Goal: Task Accomplishment & Management: Use online tool/utility

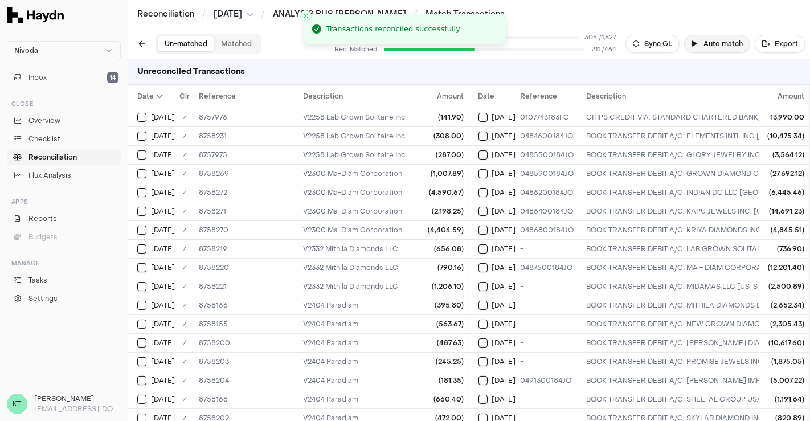
scroll to position [792, 0]
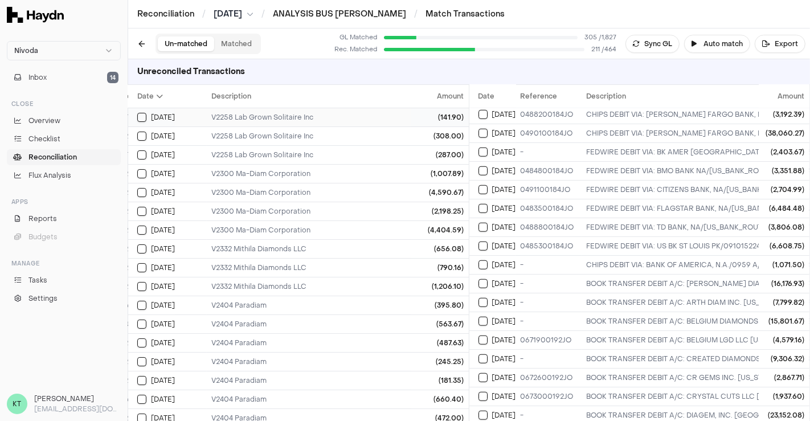
click at [299, 117] on div "V2258 Lab Grown Solitaire Inc" at bounding box center [595, 117] width 768 height 9
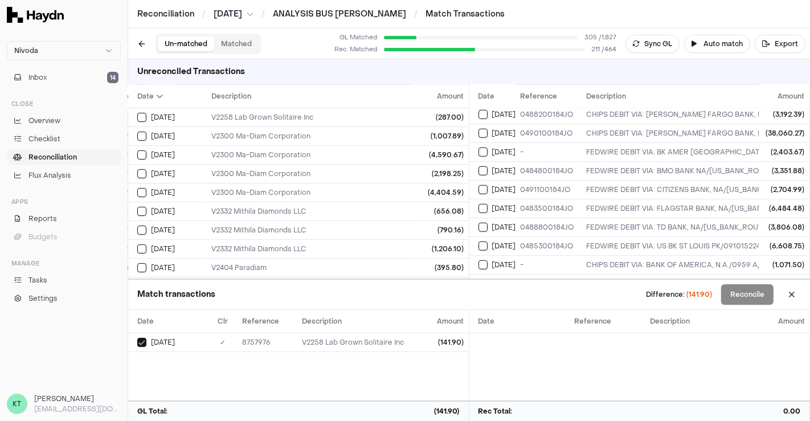
scroll to position [0, 92]
click at [255, 140] on td "V2258 Lab Grown Solitaire Inc" at bounding box center [595, 135] width 777 height 19
type button "on"
click at [137, 150] on button "on" at bounding box center [141, 154] width 9 height 9
type button "on"
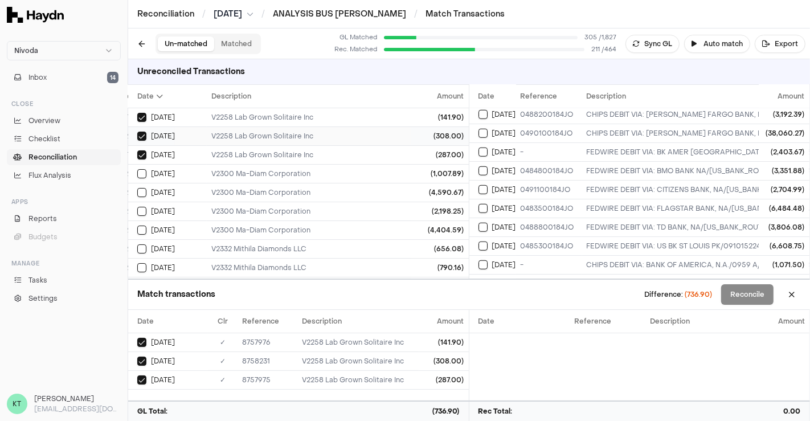
click at [137, 169] on button "on" at bounding box center [141, 173] width 9 height 9
type button "on"
click at [137, 188] on button "on" at bounding box center [141, 192] width 9 height 9
type button "on"
click at [137, 207] on button "on" at bounding box center [141, 211] width 9 height 9
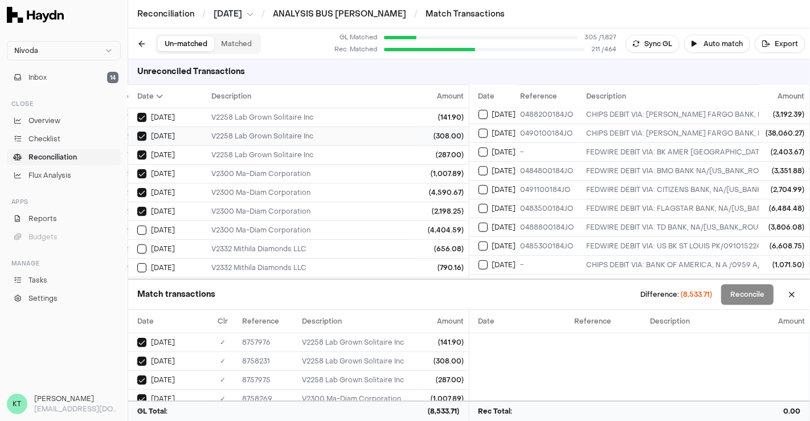
type button "on"
click at [137, 225] on button "on" at bounding box center [141, 229] width 9 height 9
type button "on"
click at [137, 244] on button "on" at bounding box center [141, 248] width 9 height 9
drag, startPoint x: 256, startPoint y: 167, endPoint x: 255, endPoint y: 195, distance: 27.3
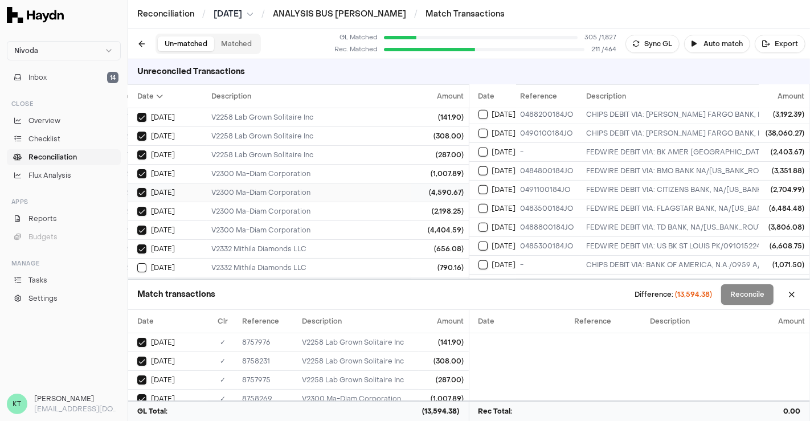
click at [255, 195] on div "V2300 Ma-Diam Corporation" at bounding box center [595, 192] width 768 height 9
click at [207, 167] on td "V2300 Ma-Diam Corporation" at bounding box center [595, 173] width 777 height 19
click at [207, 215] on td "V2300 Ma-Diam Corporation" at bounding box center [595, 211] width 777 height 19
click at [211, 221] on td "V2300 Ma-Diam Corporation" at bounding box center [595, 229] width 777 height 19
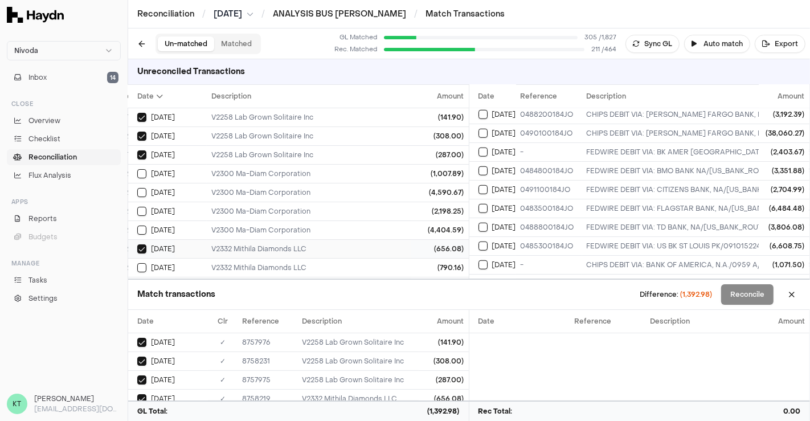
click at [233, 247] on div "V2332 Mithila Diamonds LLC" at bounding box center [595, 248] width 768 height 9
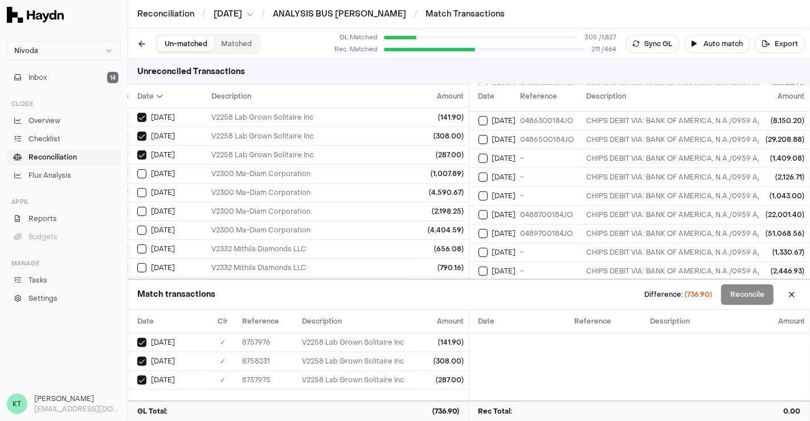
scroll to position [430, 0]
click at [693, 290] on span "(736.90)" at bounding box center [697, 294] width 27 height 9
copy span "736.90"
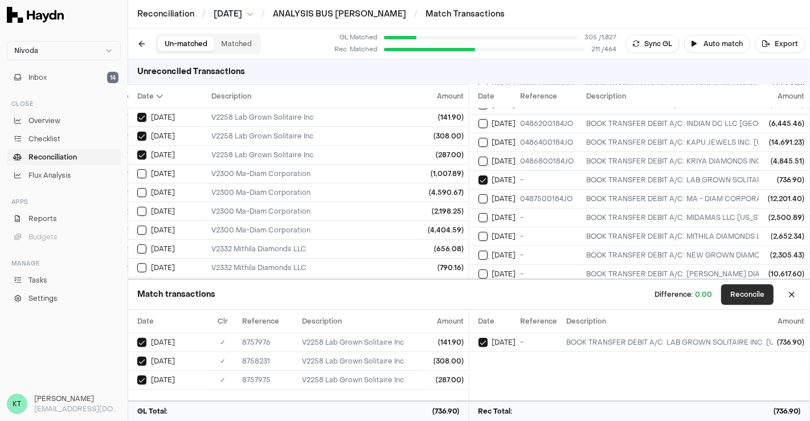
click at [745, 291] on button "Reconcile" at bounding box center [747, 294] width 52 height 20
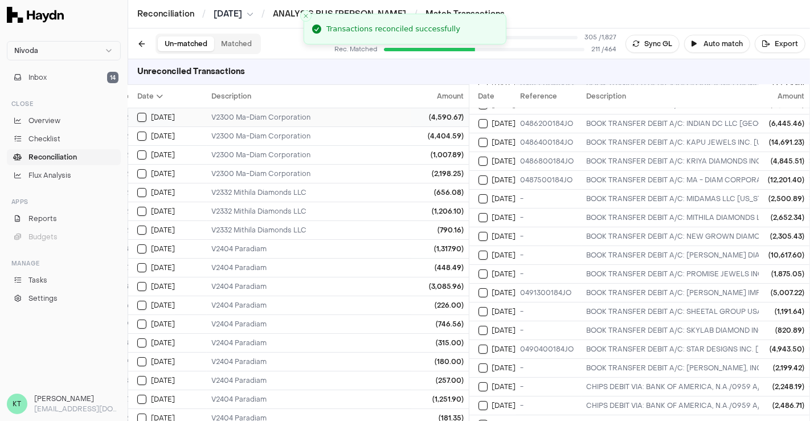
click at [266, 117] on div "V2300 Ma-Diam Corporation" at bounding box center [595, 117] width 768 height 9
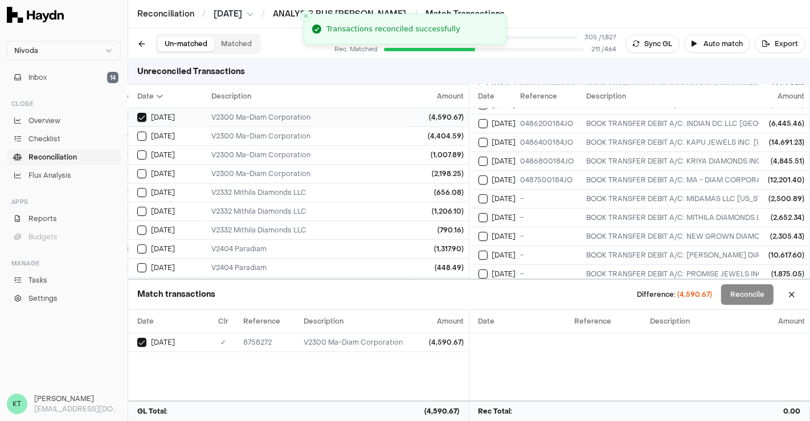
click at [137, 132] on button "on" at bounding box center [141, 136] width 9 height 9
type button "on"
click at [137, 150] on button "on" at bounding box center [141, 154] width 9 height 9
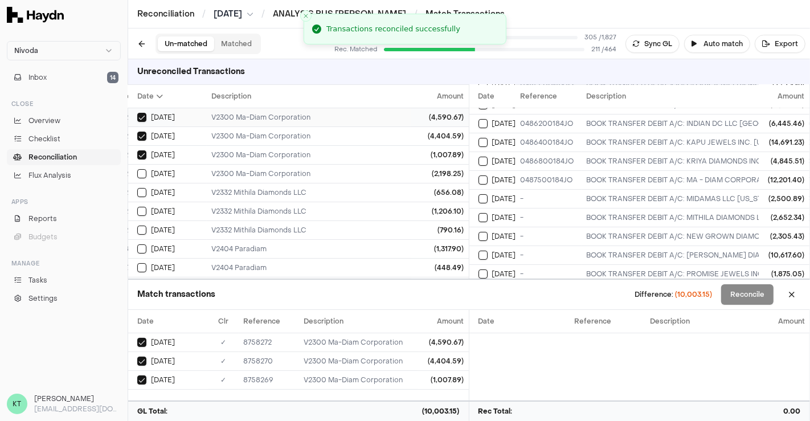
type button "on"
click at [137, 169] on button "on" at bounding box center [141, 173] width 9 height 9
click at [137, 188] on button "on" at bounding box center [141, 192] width 9 height 9
type button "on"
click at [137, 207] on button "on" at bounding box center [141, 211] width 9 height 9
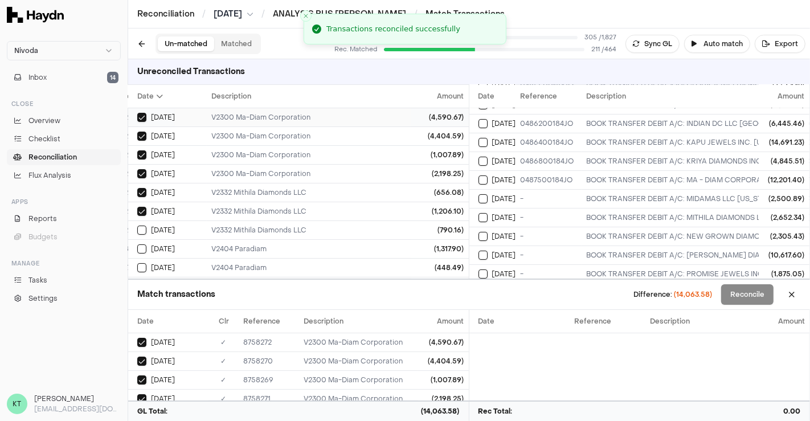
type button "on"
click at [137, 225] on button "on" at bounding box center [141, 229] width 9 height 9
type button "on"
click at [137, 244] on button "on" at bounding box center [141, 248] width 9 height 9
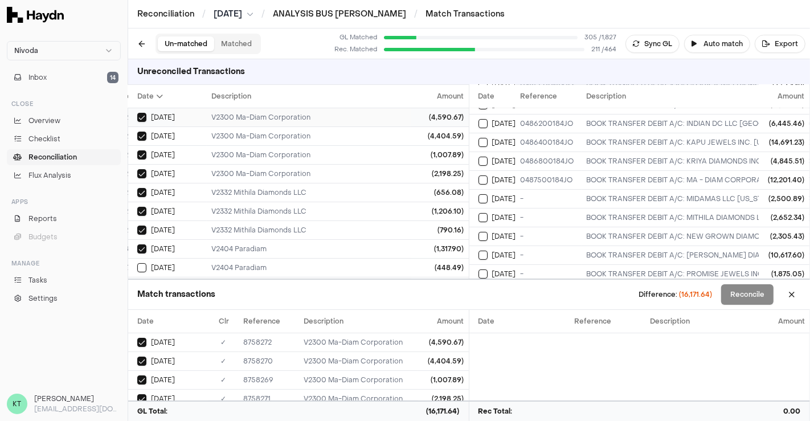
type button "on"
click at [137, 263] on button "on" at bounding box center [141, 267] width 9 height 9
type button "on"
click at [265, 211] on div "V2332 Mithila Diamonds LLC" at bounding box center [595, 211] width 768 height 9
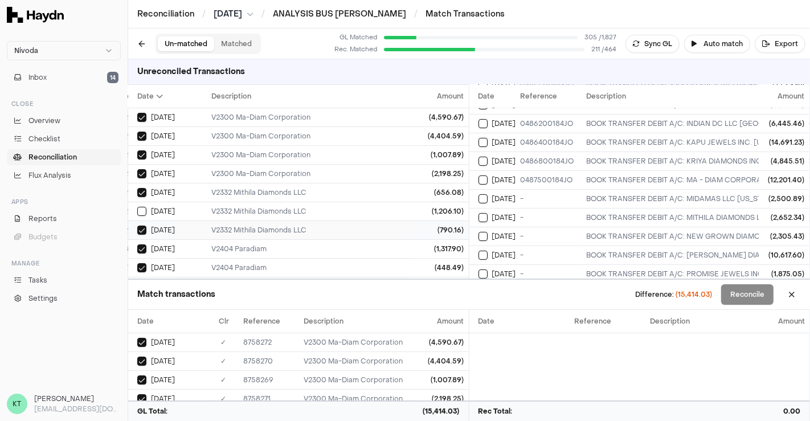
click at [265, 225] on div "V2332 Mithila Diamonds LLC" at bounding box center [595, 229] width 768 height 9
click at [263, 244] on div "V2404 Paradiam" at bounding box center [595, 248] width 768 height 9
click at [289, 264] on div "V2404 Paradiam" at bounding box center [595, 267] width 768 height 9
click at [286, 191] on div "V2332 Mithila Diamonds LLC" at bounding box center [595, 192] width 768 height 9
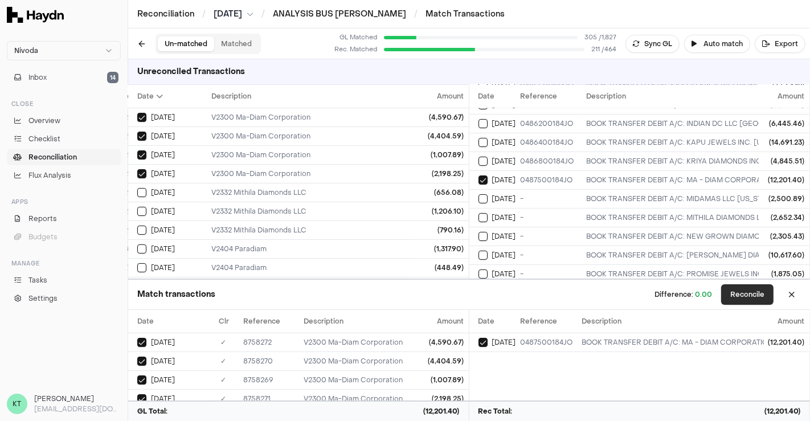
click at [749, 296] on button "Reconcile" at bounding box center [747, 294] width 52 height 20
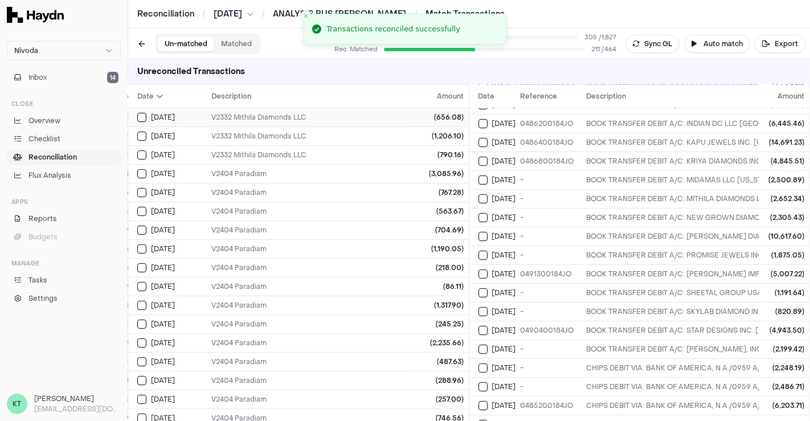
click at [266, 125] on td "V2332 Mithila Diamonds LLC" at bounding box center [595, 117] width 777 height 19
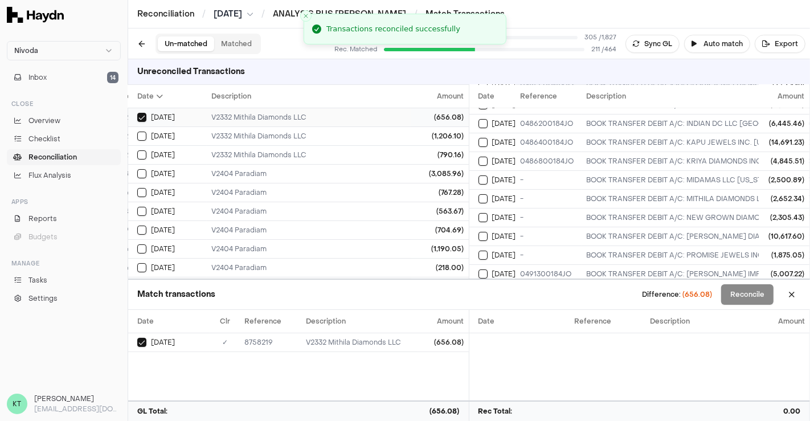
click at [137, 132] on button "on" at bounding box center [141, 136] width 9 height 9
click at [137, 150] on button "on" at bounding box center [141, 154] width 9 height 9
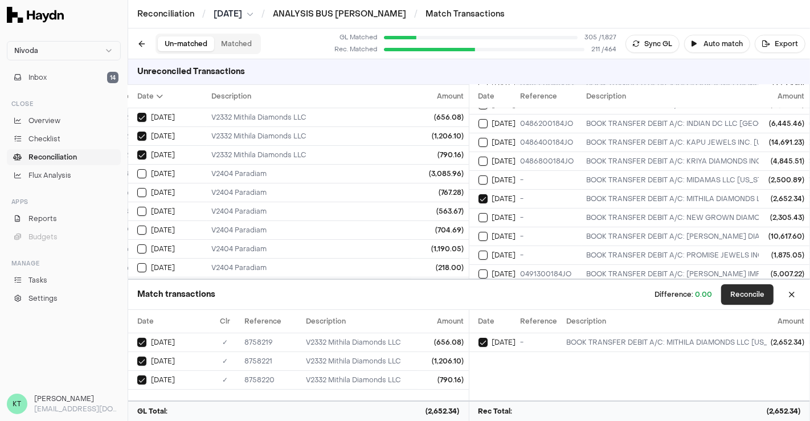
click at [748, 288] on button "Reconcile" at bounding box center [747, 294] width 52 height 20
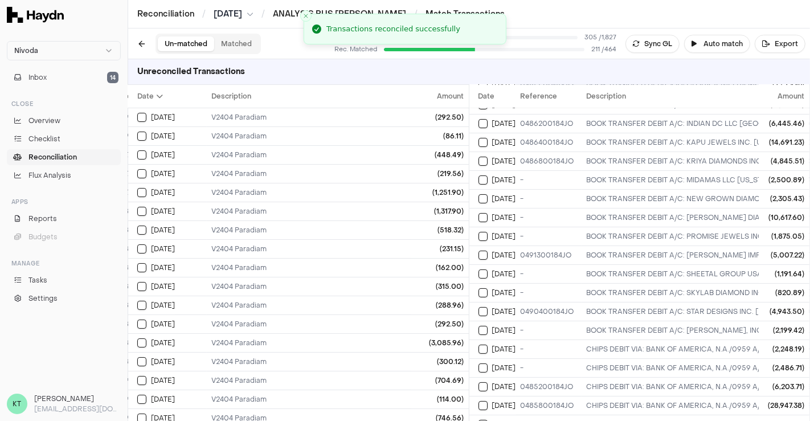
type button "on"
click at [137, 113] on button "on" at bounding box center [141, 117] width 9 height 9
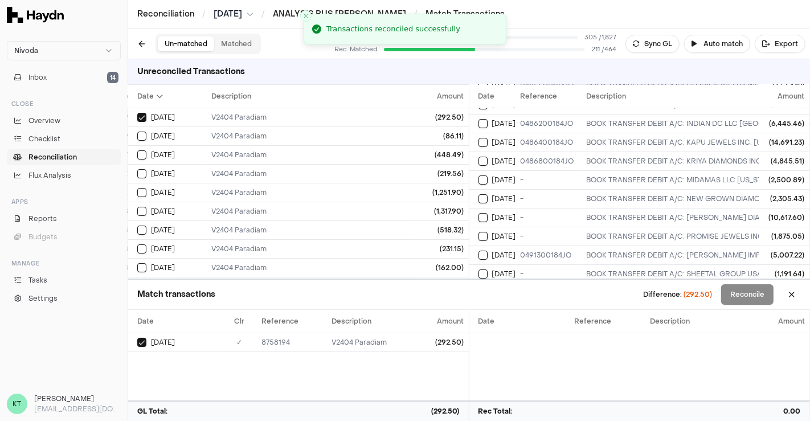
type button "on"
click at [137, 132] on button "on" at bounding box center [141, 136] width 9 height 9
type button "on"
click at [137, 150] on button "on" at bounding box center [141, 154] width 9 height 9
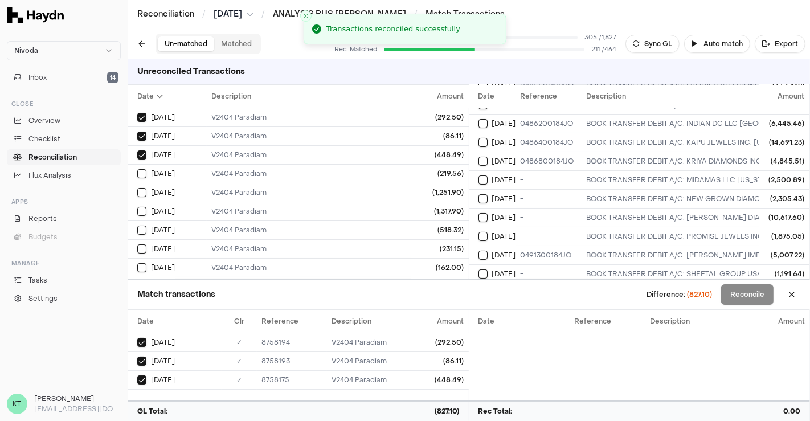
type button "on"
click at [137, 169] on button "on" at bounding box center [141, 173] width 9 height 9
type button "on"
click at [137, 188] on button "on" at bounding box center [141, 192] width 9 height 9
type button "on"
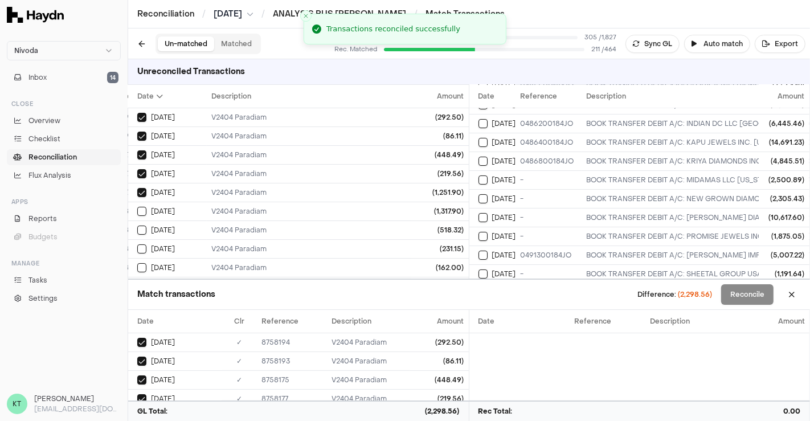
click at [137, 207] on button "on" at bounding box center [141, 211] width 9 height 9
type button "on"
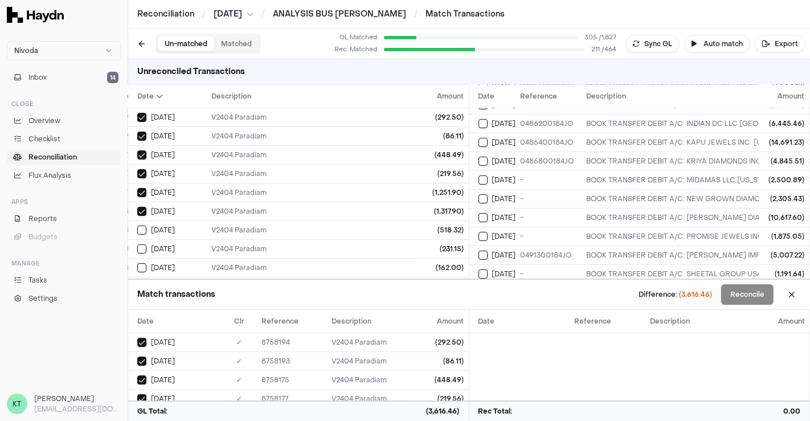
click at [137, 225] on button "on" at bounding box center [141, 229] width 9 height 9
type button "on"
click at [137, 244] on button "on" at bounding box center [141, 248] width 9 height 9
type button "on"
click at [137, 263] on button "on" at bounding box center [141, 267] width 9 height 9
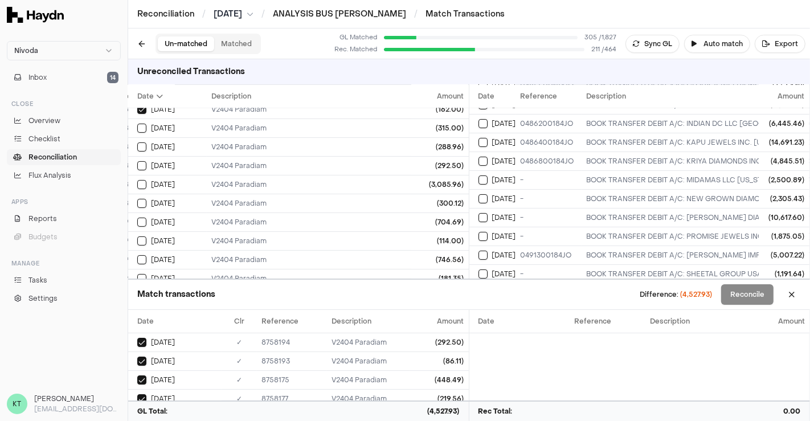
scroll to position [159, 92]
type button "on"
click at [137, 122] on button "on" at bounding box center [141, 126] width 9 height 9
type button "on"
click at [137, 141] on button "on" at bounding box center [141, 145] width 9 height 9
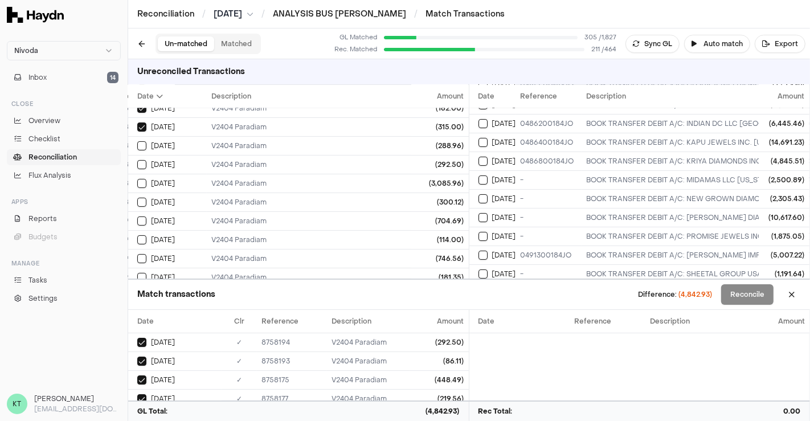
type button "on"
click at [137, 160] on button "on" at bounding box center [141, 164] width 9 height 9
type button "on"
click at [137, 179] on button "on" at bounding box center [141, 183] width 9 height 9
type button "on"
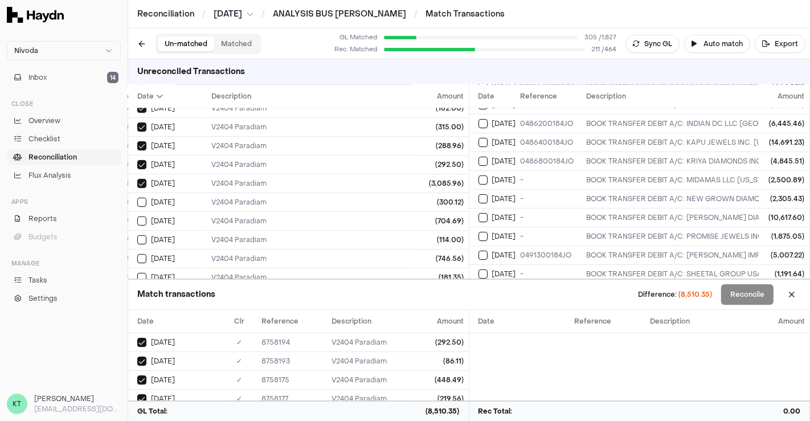
click at [137, 198] on button "on" at bounding box center [141, 202] width 9 height 9
type button "on"
click at [137, 216] on button "on" at bounding box center [141, 220] width 9 height 9
type button "on"
click at [137, 235] on button "on" at bounding box center [141, 239] width 9 height 9
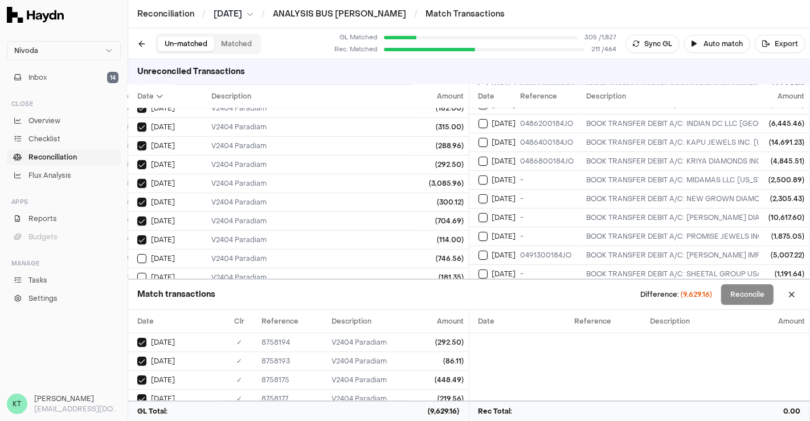
type button "on"
click at [137, 254] on button "on" at bounding box center [141, 258] width 9 height 9
type button "on"
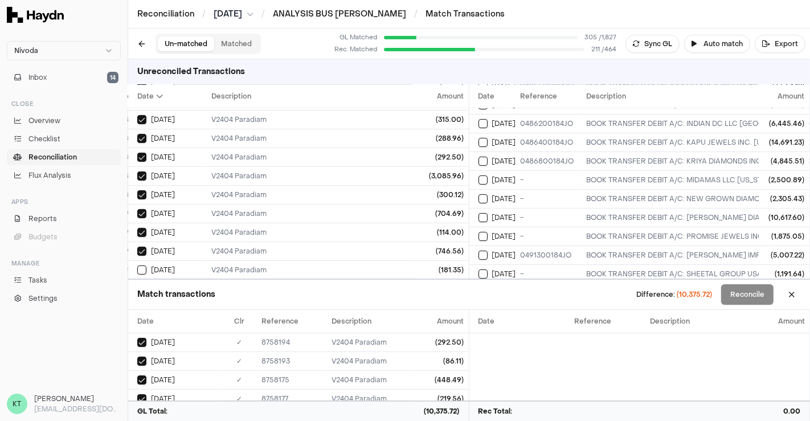
click at [137, 265] on button "on" at bounding box center [141, 269] width 9 height 9
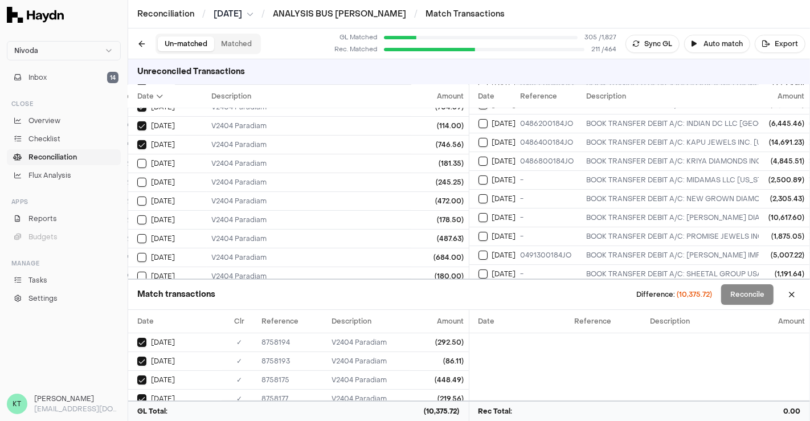
type button "on"
click at [137, 178] on button "on" at bounding box center [141, 182] width 9 height 9
type button "on"
click at [137, 196] on button "on" at bounding box center [141, 200] width 9 height 9
type button "on"
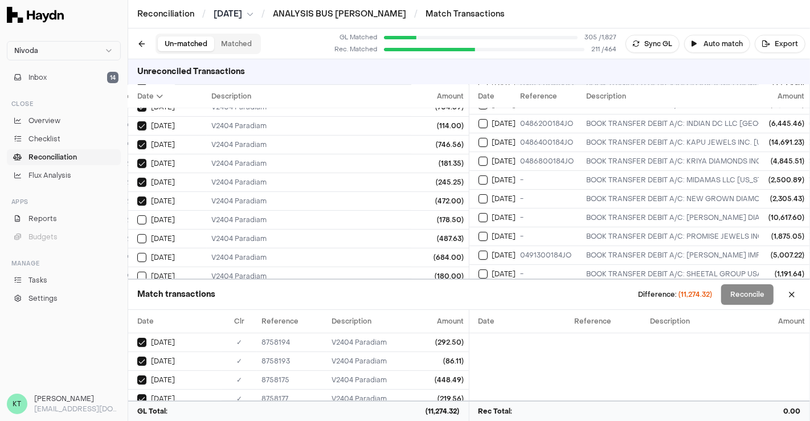
click at [137, 215] on button "on" at bounding box center [141, 219] width 9 height 9
type button "on"
click at [137, 234] on button "on" at bounding box center [141, 238] width 9 height 9
type button "on"
click at [137, 253] on button "on" at bounding box center [141, 257] width 9 height 9
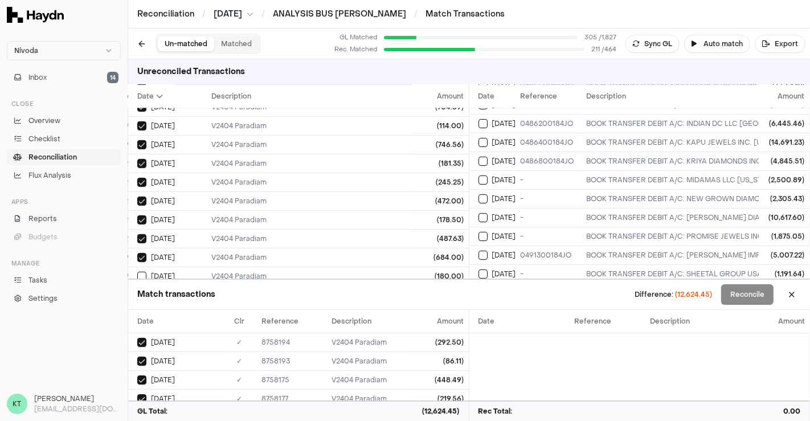
type button "on"
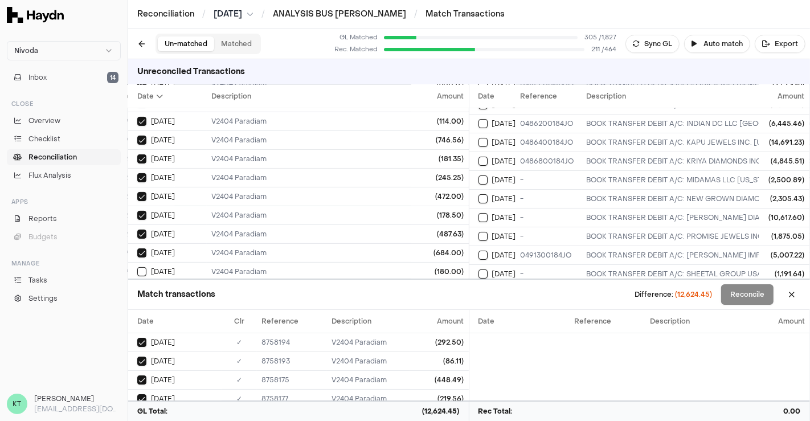
click at [137, 267] on button "on" at bounding box center [141, 271] width 9 height 9
type button "on"
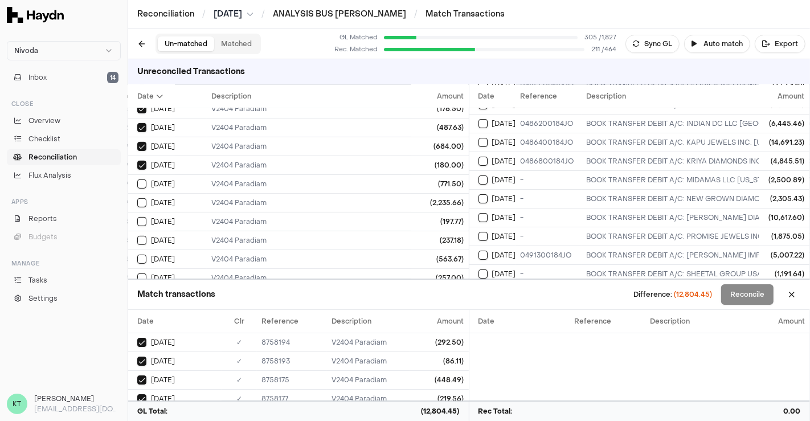
click at [137, 179] on button "on" at bounding box center [141, 183] width 9 height 9
type button "on"
click at [137, 198] on button "on" at bounding box center [141, 202] width 9 height 9
type button "on"
click at [137, 217] on button "on" at bounding box center [141, 221] width 9 height 9
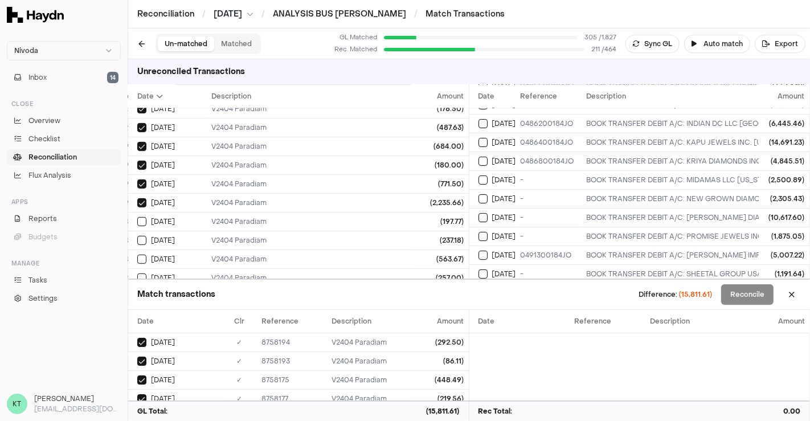
type button "on"
click at [137, 236] on button "on" at bounding box center [141, 240] width 9 height 9
type button "on"
click at [137, 255] on button "on" at bounding box center [141, 259] width 9 height 9
type button "on"
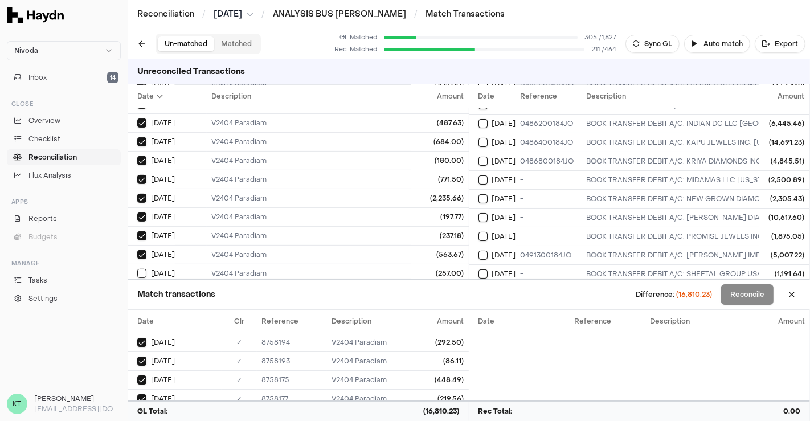
click at [137, 269] on button "on" at bounding box center [141, 273] width 9 height 9
type button "on"
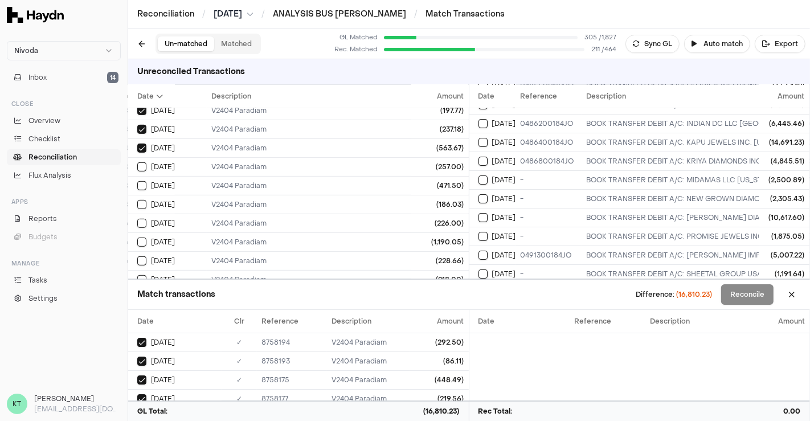
click at [137, 181] on button "on" at bounding box center [141, 185] width 9 height 9
type button "on"
click at [137, 200] on button "on" at bounding box center [141, 204] width 9 height 9
type button "on"
click at [137, 219] on button "on" at bounding box center [141, 223] width 9 height 9
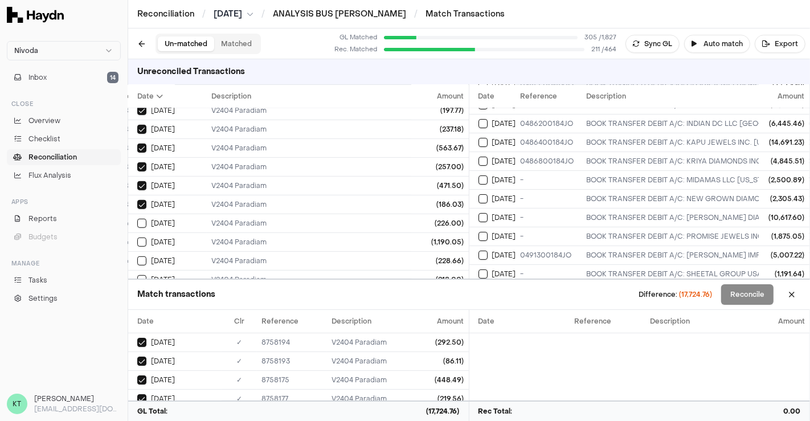
type button "on"
click at [137, 237] on button "on" at bounding box center [141, 241] width 9 height 9
type button "on"
click at [137, 256] on button "on" at bounding box center [141, 260] width 9 height 9
type button "on"
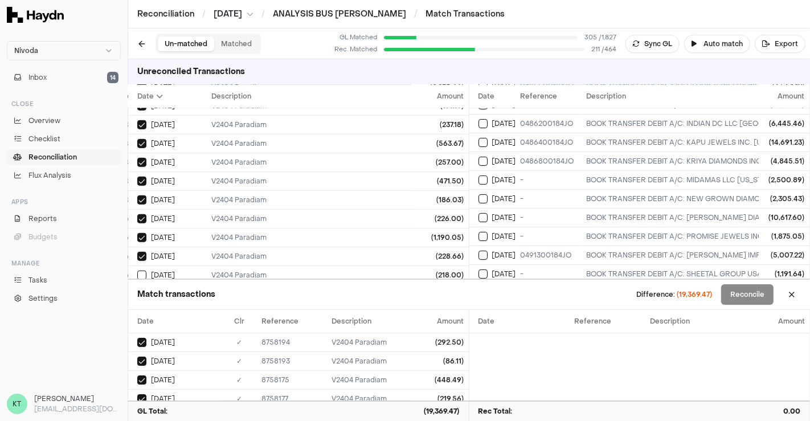
click at [137, 270] on button "on" at bounding box center [141, 274] width 9 height 9
type button "on"
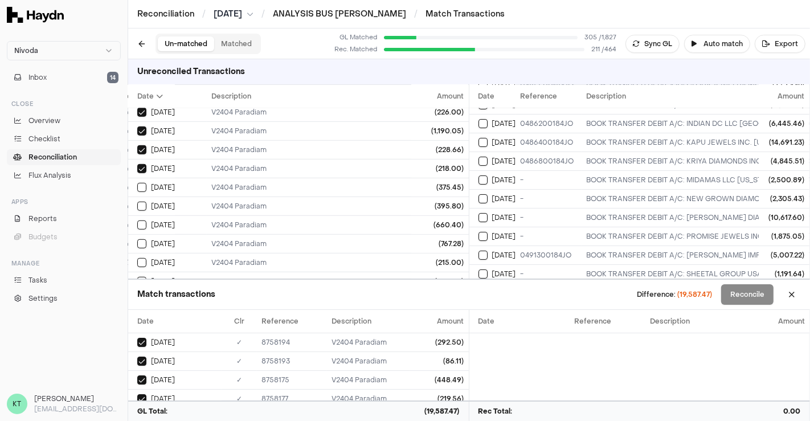
click at [137, 183] on button "on" at bounding box center [141, 187] width 9 height 9
type button "on"
click at [137, 202] on button "on" at bounding box center [141, 206] width 9 height 9
type button "on"
click at [137, 220] on button "on" at bounding box center [141, 224] width 9 height 9
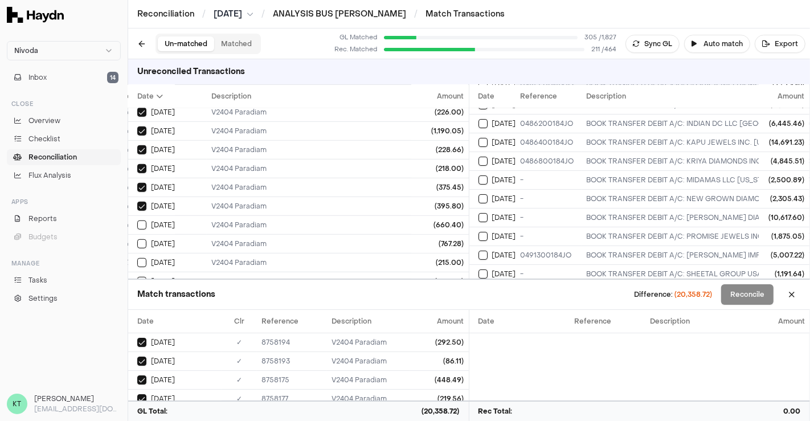
type button "on"
click at [137, 239] on button "on" at bounding box center [141, 243] width 9 height 9
type button "on"
click at [137, 258] on button "on" at bounding box center [141, 262] width 9 height 9
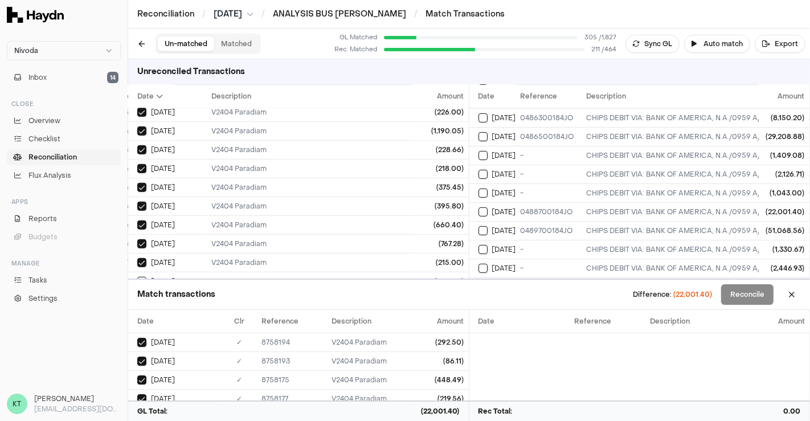
scroll to position [376, 0]
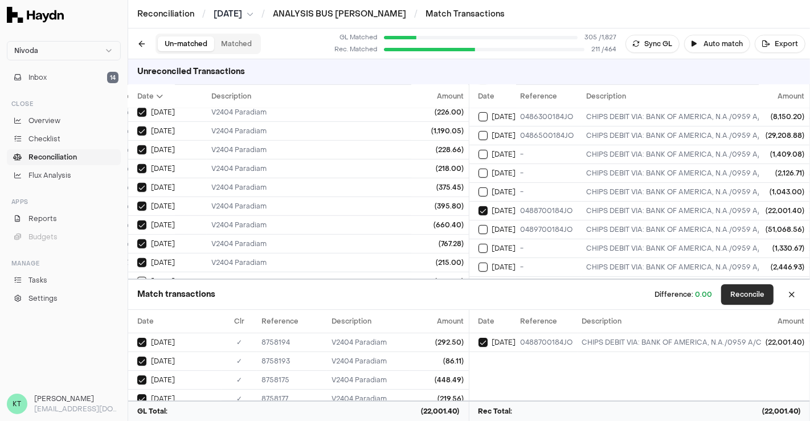
click at [744, 289] on button "Reconcile" at bounding box center [747, 294] width 52 height 20
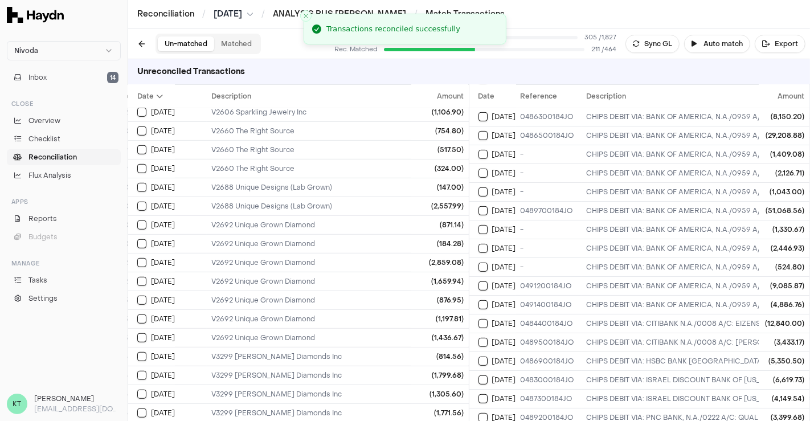
scroll to position [0, 92]
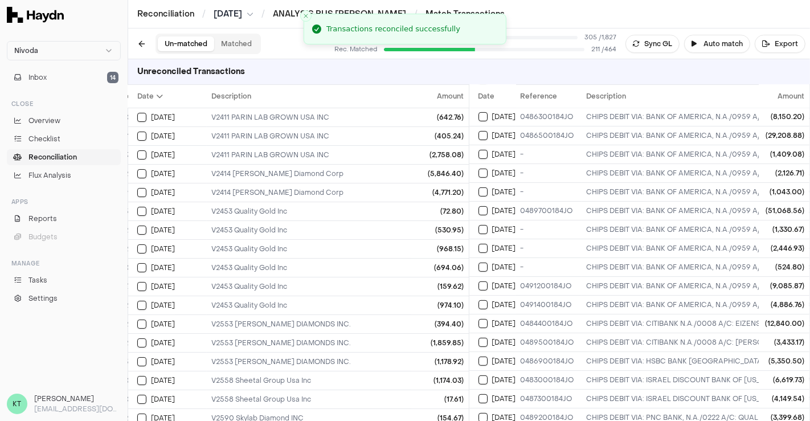
click at [388, 72] on div "Unreconciled Transactions" at bounding box center [469, 72] width 682 height 26
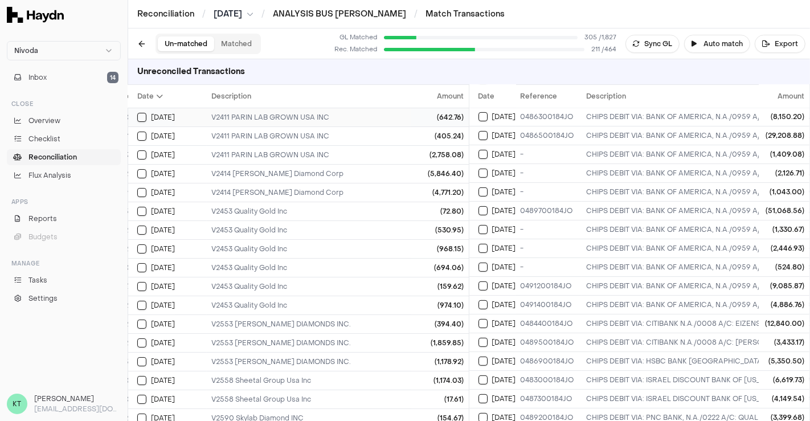
click at [280, 108] on td "V2411 PARIN LAB GROWN USA INC" at bounding box center [595, 117] width 777 height 19
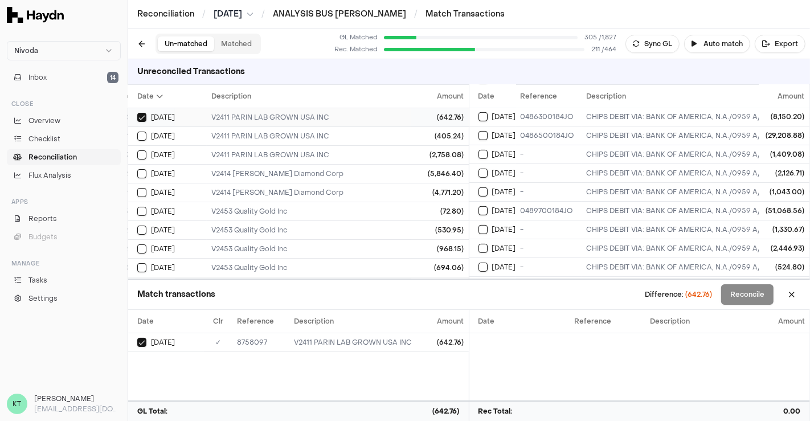
type button "on"
click at [137, 132] on button "on" at bounding box center [141, 136] width 9 height 9
type button "on"
click at [137, 150] on button "on" at bounding box center [141, 154] width 9 height 9
type button "on"
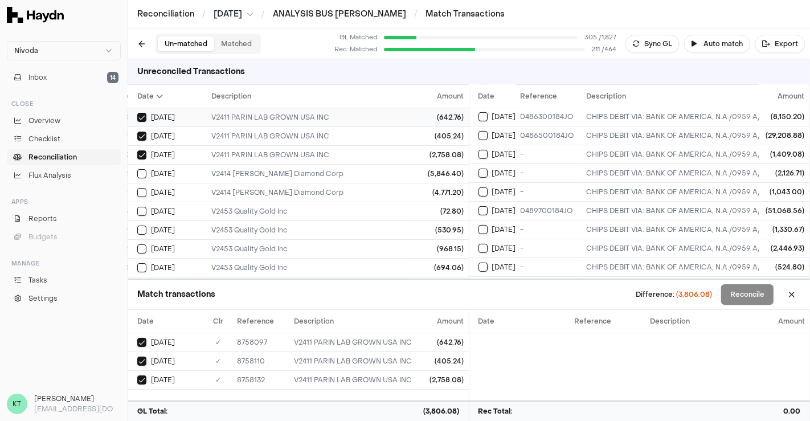
click at [137, 169] on button "on" at bounding box center [141, 173] width 9 height 9
type button "on"
click at [137, 188] on button "on" at bounding box center [141, 192] width 9 height 9
click at [276, 183] on td "V2414 [PERSON_NAME] Diamond Corp" at bounding box center [595, 192] width 777 height 19
click at [264, 172] on div "V2414 [PERSON_NAME] Diamond Corp" at bounding box center [595, 173] width 768 height 9
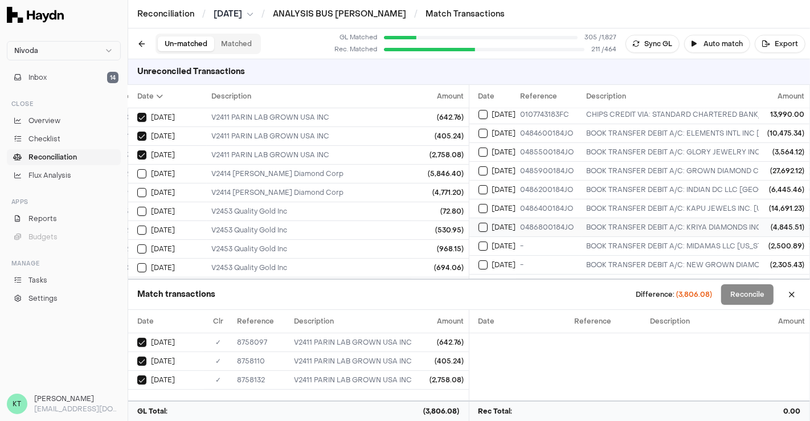
scroll to position [0, 0]
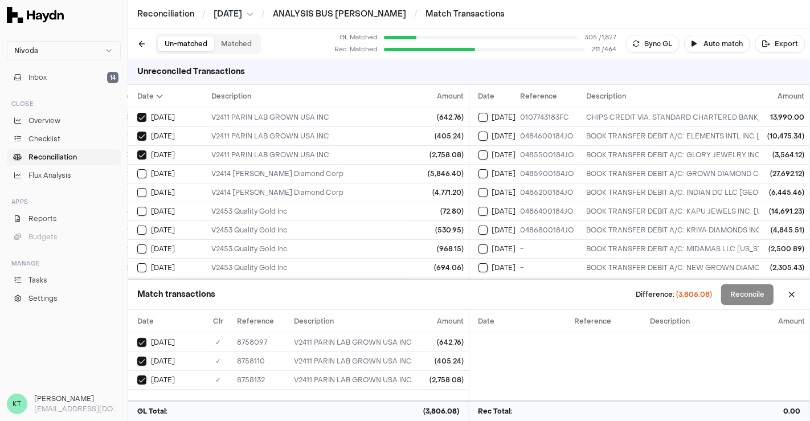
click at [692, 296] on span "(3,806.08)" at bounding box center [694, 294] width 36 height 9
copy span "3,806.08"
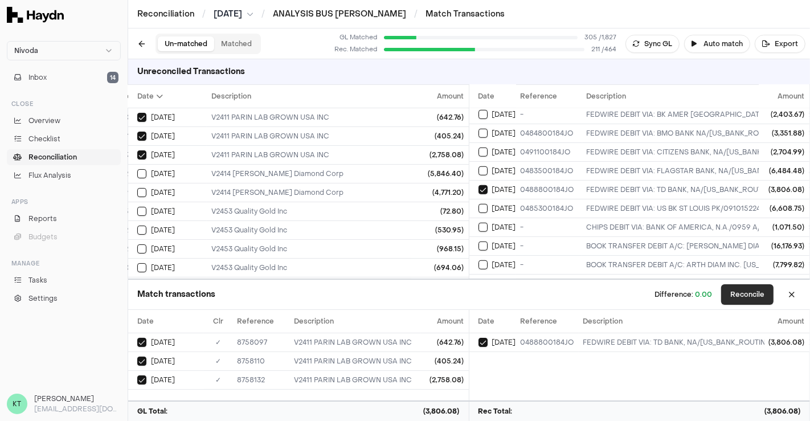
click at [737, 290] on button "Reconcile" at bounding box center [747, 294] width 52 height 20
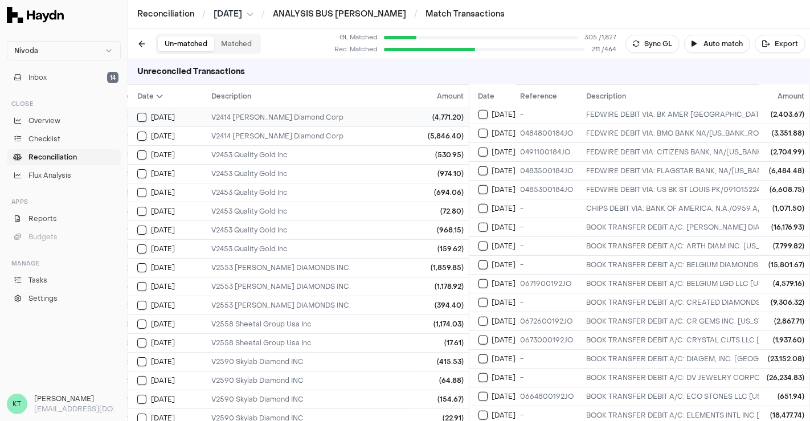
click at [248, 118] on div "V2414 [PERSON_NAME] Diamond Corp" at bounding box center [595, 117] width 768 height 9
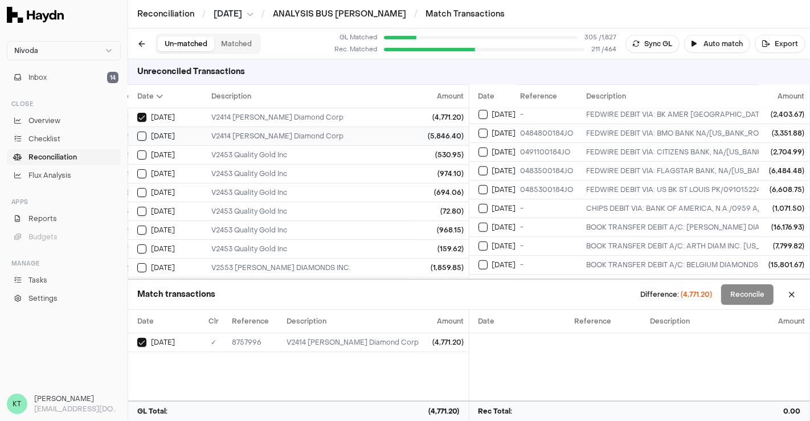
click at [251, 141] on td "V2414 [PERSON_NAME] Diamond Corp" at bounding box center [595, 135] width 777 height 19
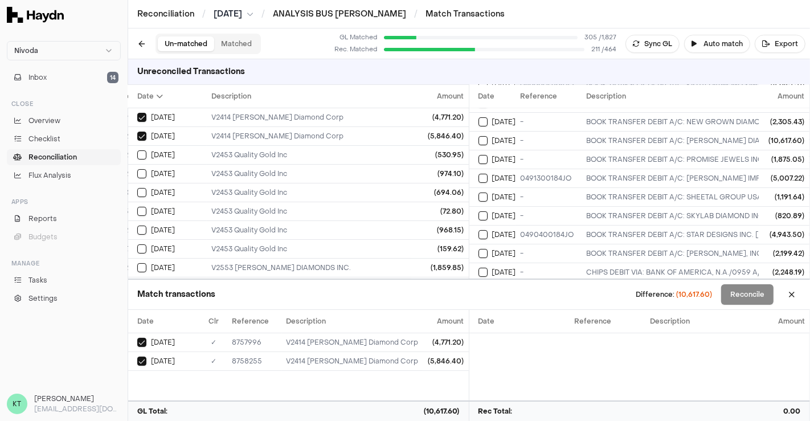
scroll to position [149, 0]
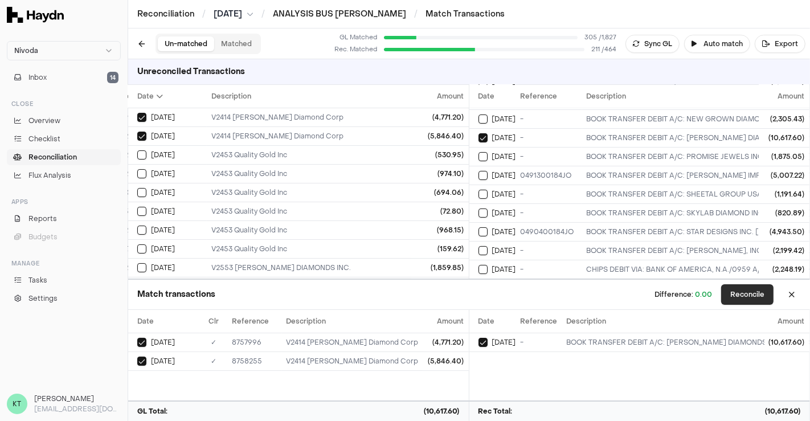
click at [750, 294] on button "Reconcile" at bounding box center [747, 294] width 52 height 20
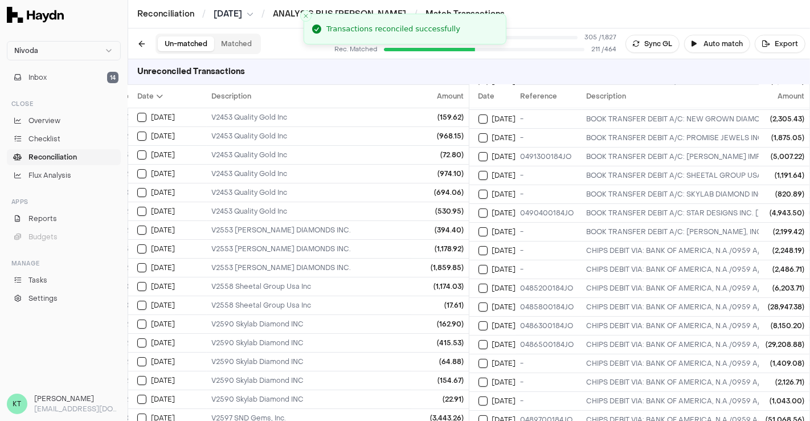
click at [272, 114] on div "V2453 Quality Gold Inc" at bounding box center [595, 117] width 768 height 9
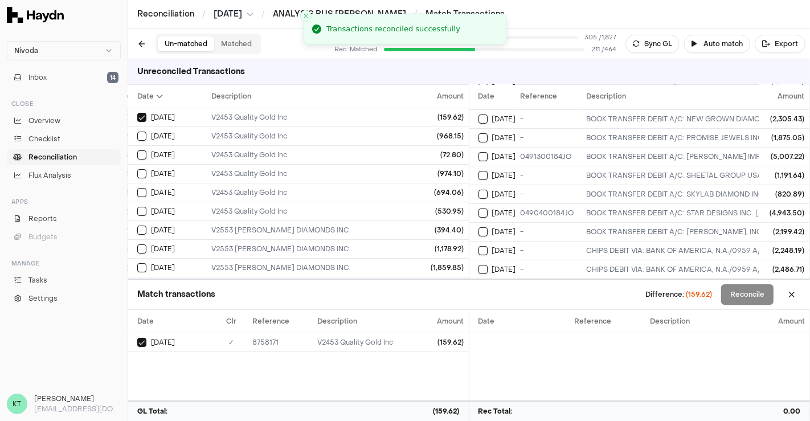
type button "on"
click at [137, 132] on button "on" at bounding box center [141, 136] width 9 height 9
type button "on"
click at [137, 150] on button "on" at bounding box center [141, 154] width 9 height 9
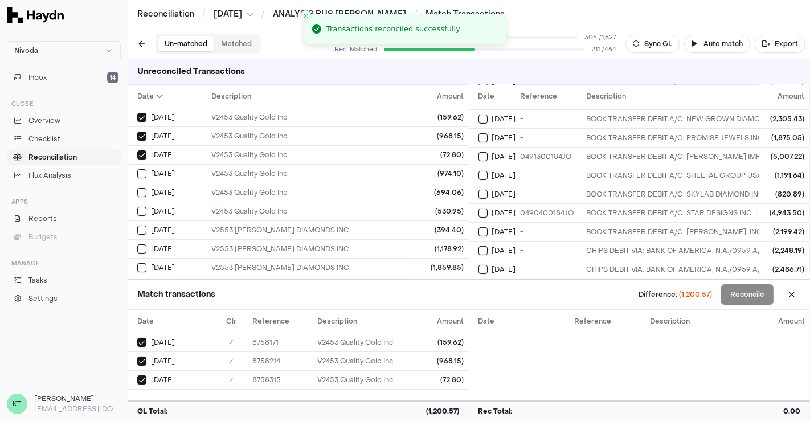
type button "on"
click at [137, 169] on button "on" at bounding box center [141, 173] width 9 height 9
type button "on"
click at [137, 188] on button "on" at bounding box center [141, 192] width 9 height 9
type button "on"
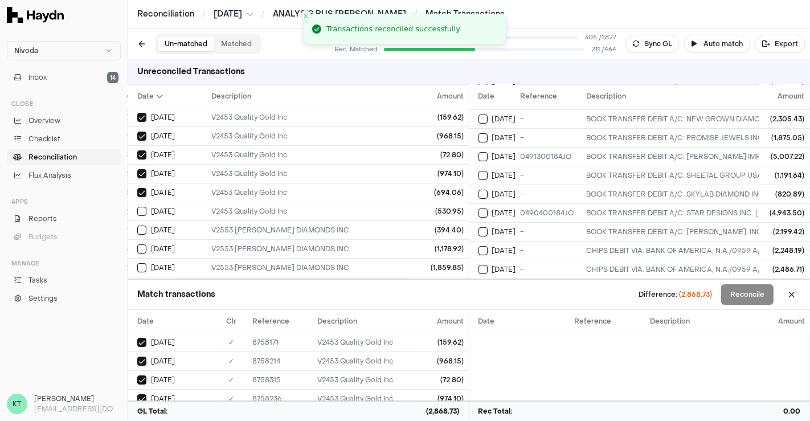
click at [137, 207] on button "on" at bounding box center [141, 211] width 9 height 9
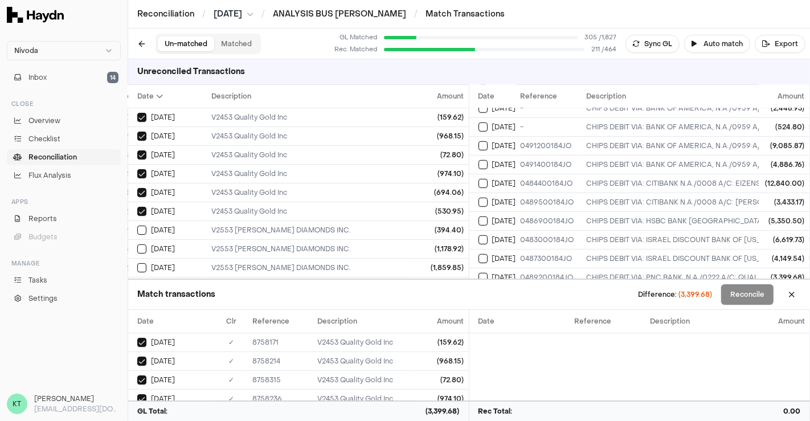
scroll to position [498, 0]
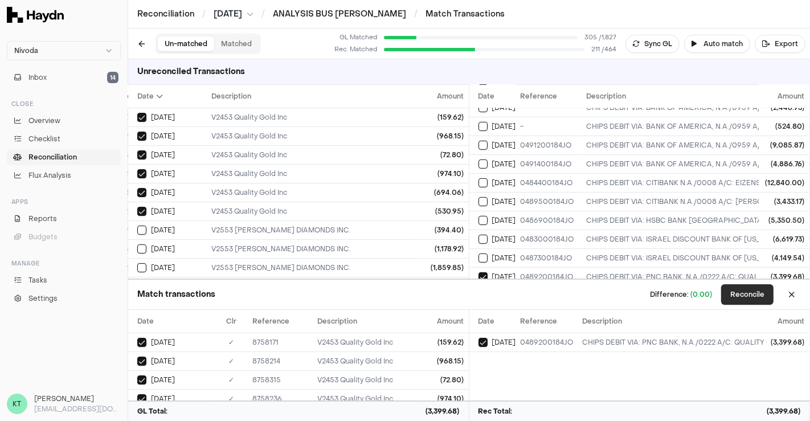
click at [754, 300] on button "Reconcile" at bounding box center [747, 294] width 52 height 20
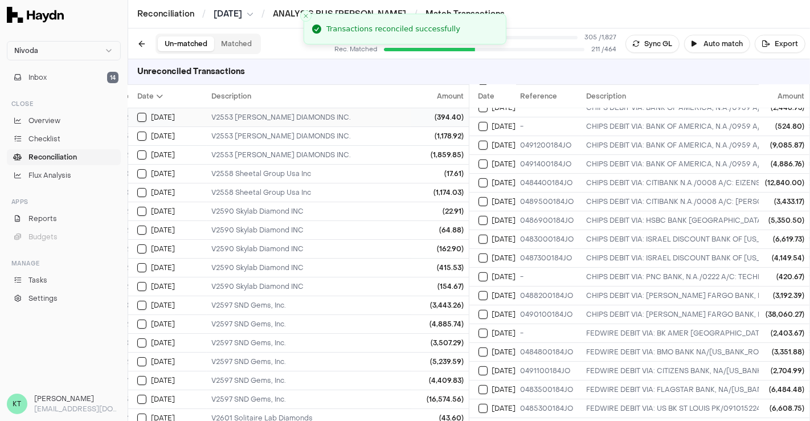
click at [315, 109] on td "V2553 [PERSON_NAME] DIAMONDS INC." at bounding box center [595, 117] width 777 height 19
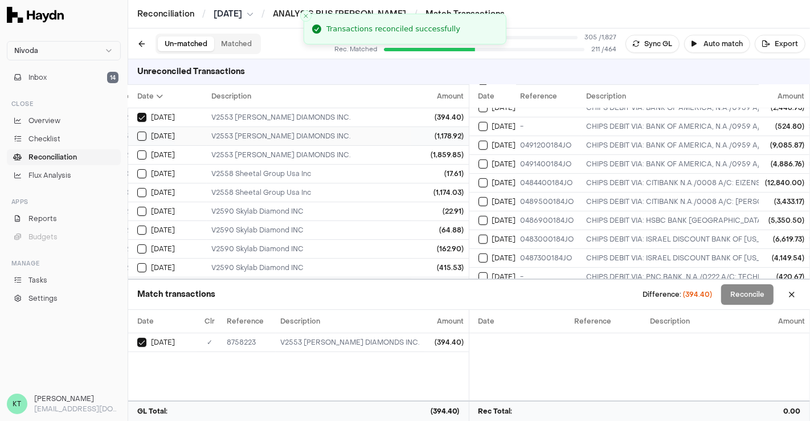
click at [314, 133] on div "V2553 [PERSON_NAME] DIAMONDS INC." at bounding box center [595, 136] width 768 height 9
click at [316, 154] on div "V2553 [PERSON_NAME] DIAMONDS INC." at bounding box center [595, 154] width 768 height 9
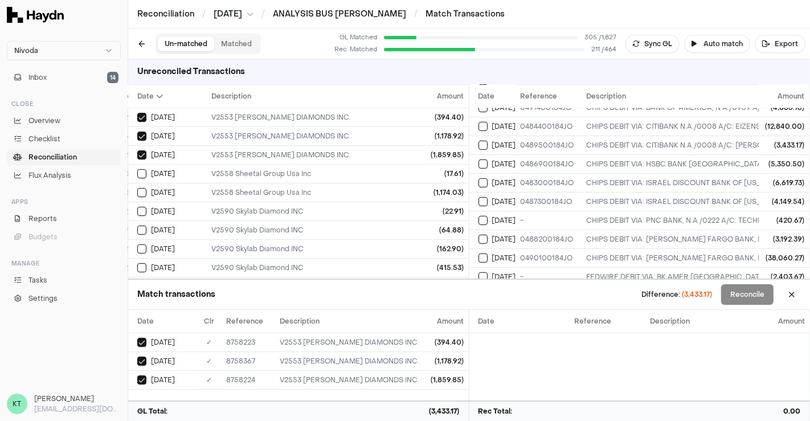
scroll to position [555, 0]
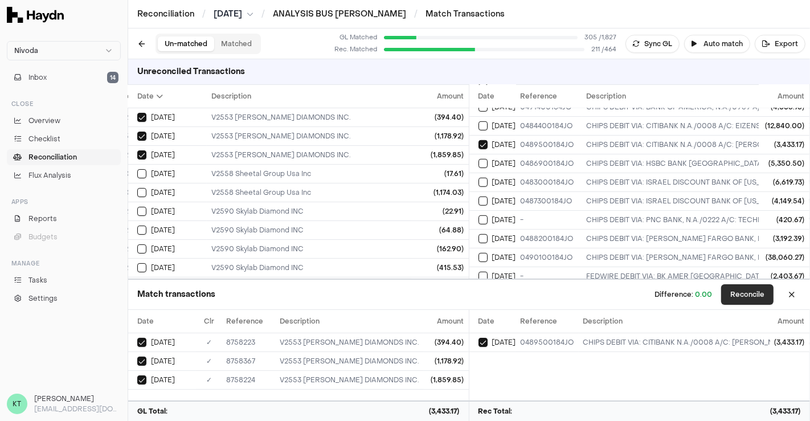
click at [760, 284] on button "Reconcile" at bounding box center [747, 294] width 52 height 20
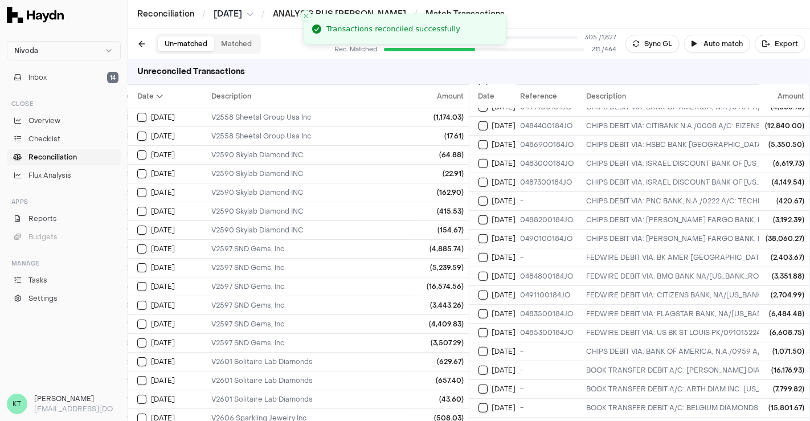
click at [277, 124] on td "V2558 Sheetal Group Usa Inc" at bounding box center [595, 117] width 777 height 19
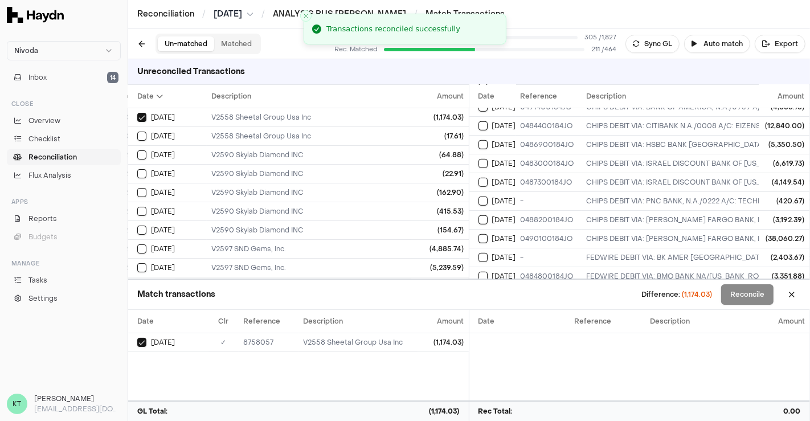
type button "on"
click at [137, 132] on button "on" at bounding box center [141, 136] width 9 height 9
type button "on"
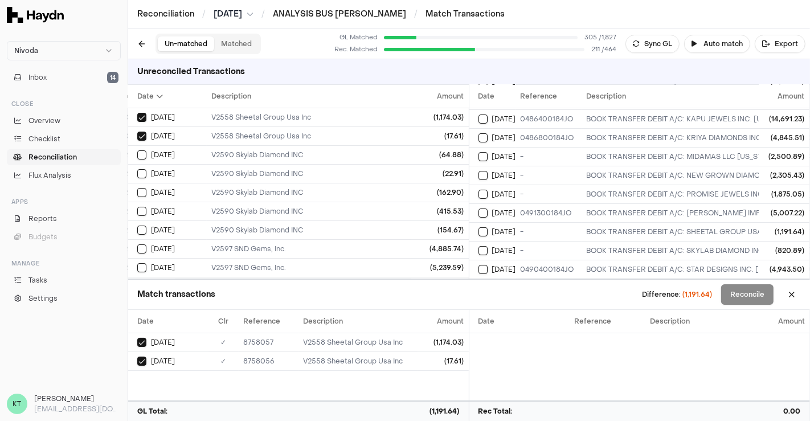
scroll to position [92, 0]
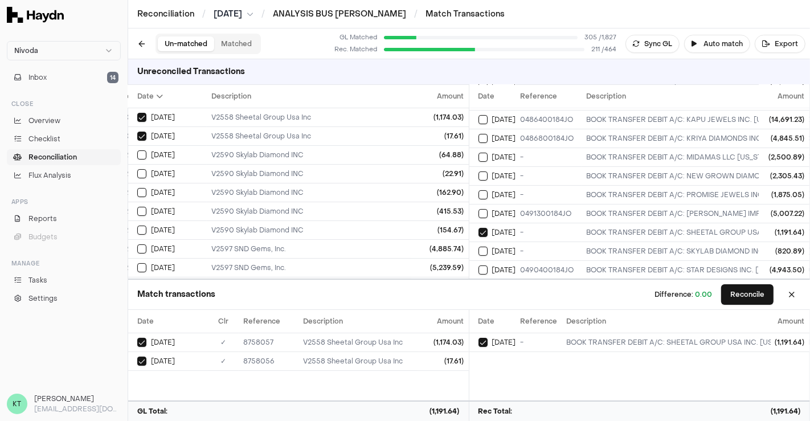
click at [752, 282] on div "Match transactions Difference: 0.00 Reconcile" at bounding box center [469, 295] width 682 height 30
click at [750, 296] on button "Reconcile" at bounding box center [747, 294] width 52 height 20
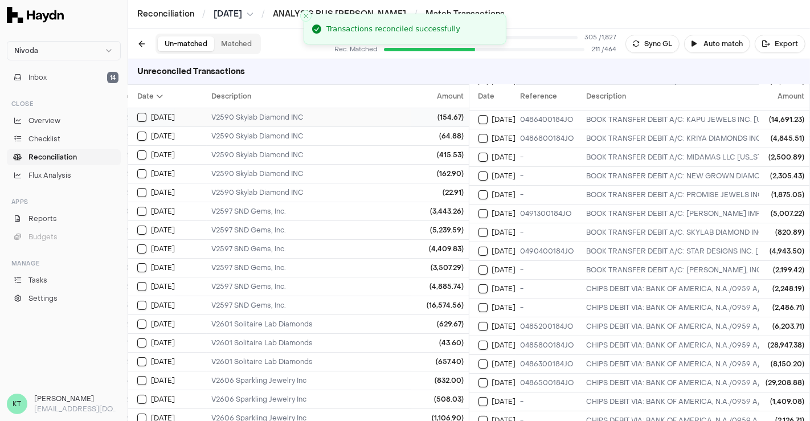
click at [300, 117] on div "V2590 Skylab Diamond INC" at bounding box center [595, 117] width 768 height 9
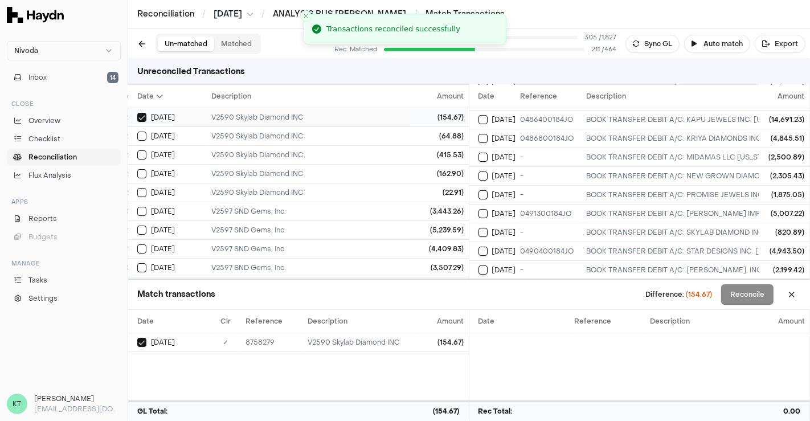
type button "on"
click at [137, 132] on button "on" at bounding box center [141, 136] width 9 height 9
type button "on"
click at [137, 150] on button "on" at bounding box center [141, 154] width 9 height 9
type button "on"
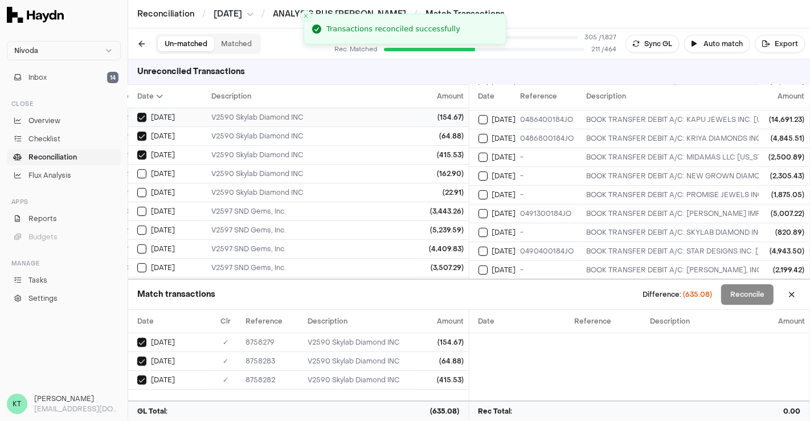
click at [137, 169] on button "on" at bounding box center [141, 173] width 9 height 9
type button "on"
click at [137, 188] on button "on" at bounding box center [141, 192] width 9 height 9
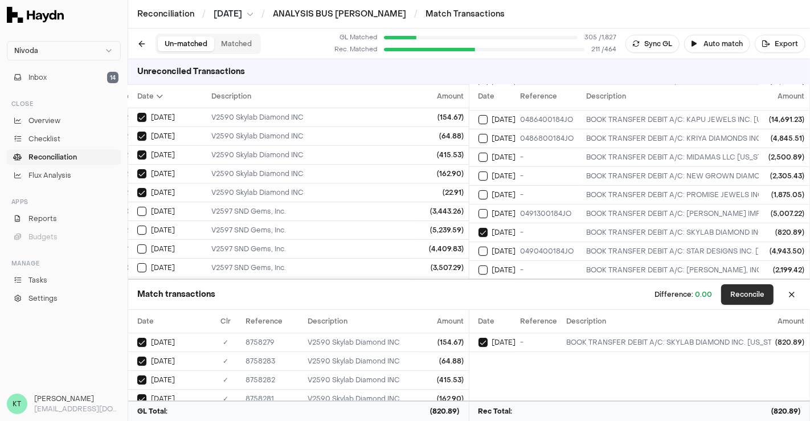
click at [752, 304] on button "Reconcile" at bounding box center [747, 294] width 52 height 20
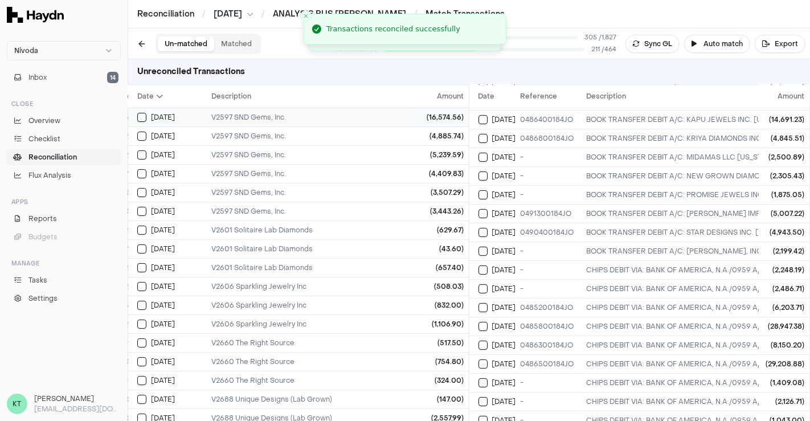
click at [274, 114] on div "V2597 SND Gems, Inc." at bounding box center [595, 117] width 768 height 9
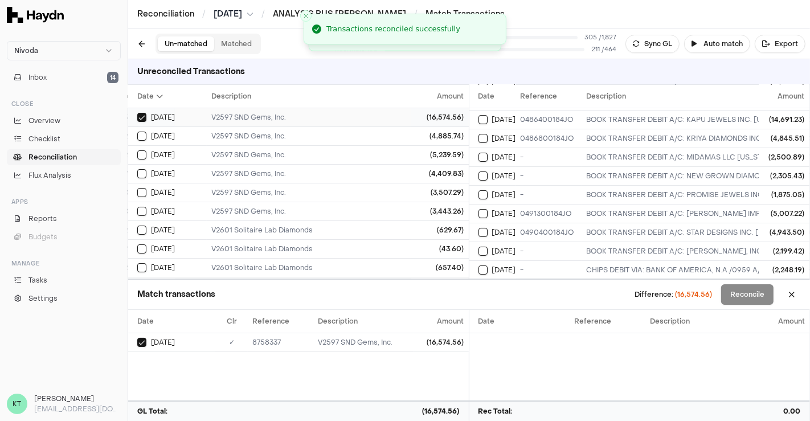
type button "on"
click at [137, 132] on button "on" at bounding box center [141, 136] width 9 height 9
type button "on"
click at [137, 150] on button "on" at bounding box center [141, 154] width 9 height 9
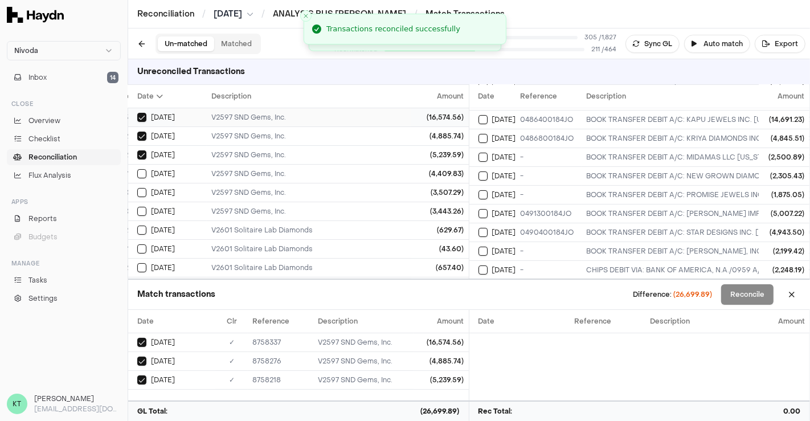
type button "on"
click at [137, 169] on button "on" at bounding box center [141, 173] width 9 height 9
type button "on"
click at [137, 188] on button "on" at bounding box center [141, 192] width 9 height 9
type button "on"
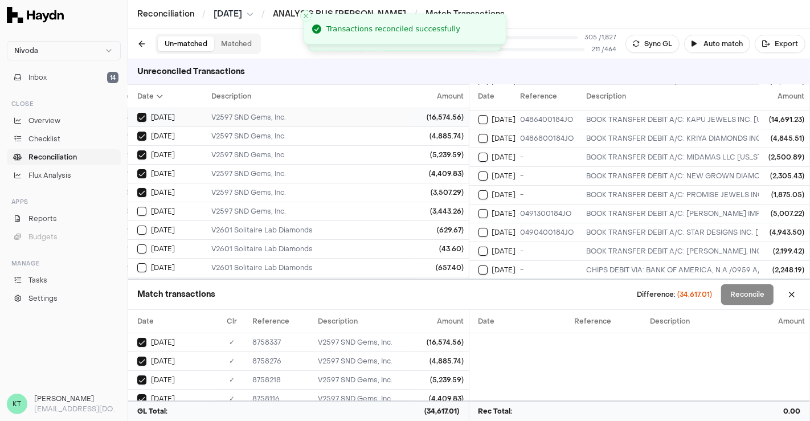
click at [137, 207] on button "on" at bounding box center [141, 211] width 9 height 9
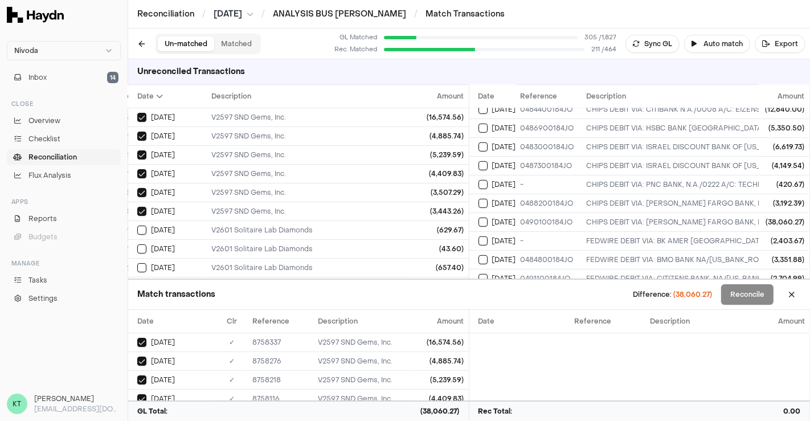
scroll to position [539, 0]
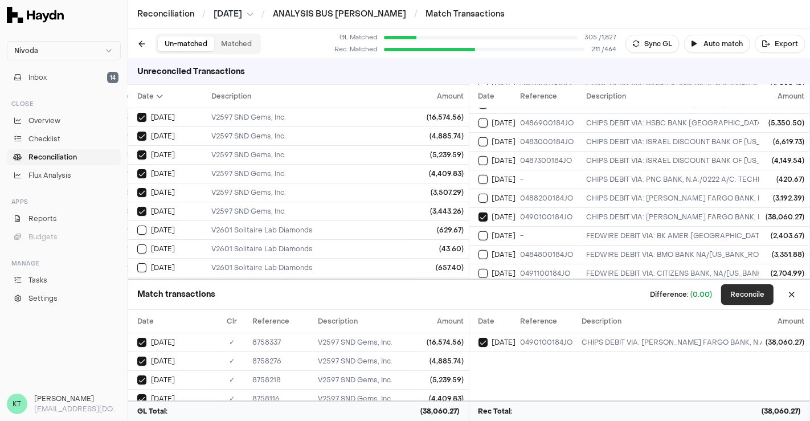
click at [751, 294] on button "Reconcile" at bounding box center [747, 294] width 52 height 20
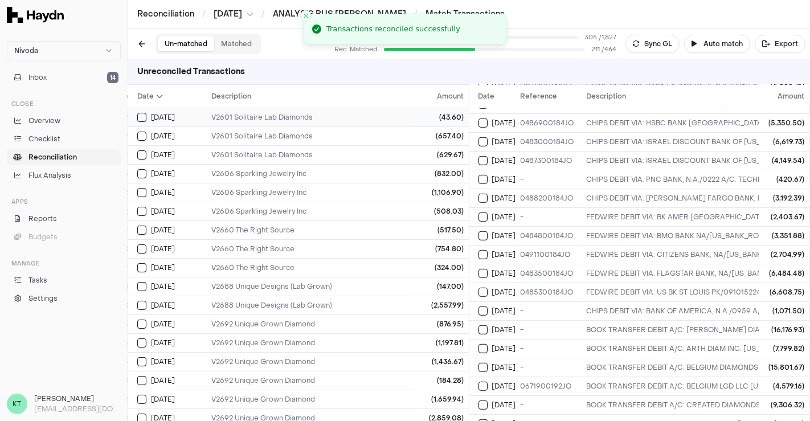
click at [276, 122] on td "V2601 Solitaire Lab Diamonds" at bounding box center [595, 117] width 777 height 19
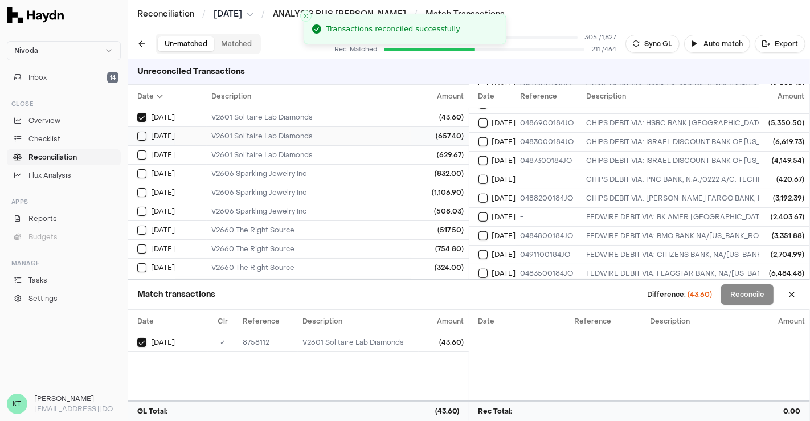
click at [311, 136] on div "V2601 Solitaire Lab Diamonds" at bounding box center [595, 136] width 768 height 9
click at [320, 153] on div "V2601 Solitaire Lab Diamonds" at bounding box center [595, 154] width 768 height 9
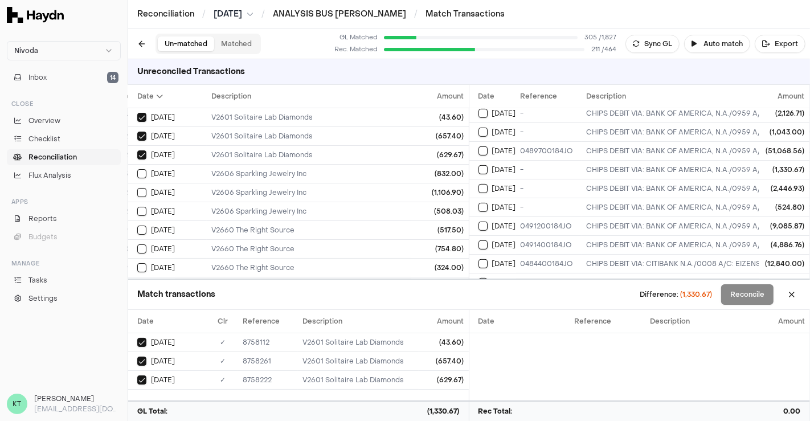
scroll to position [366, 0]
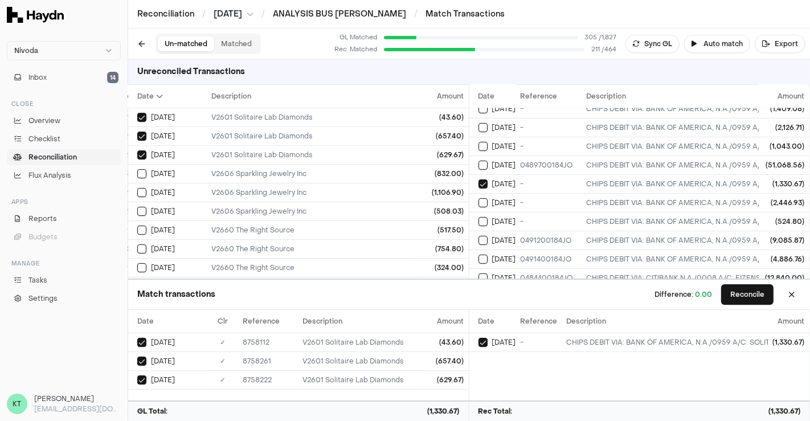
click at [737, 281] on div "Match transactions Difference: 0.00 Reconcile" at bounding box center [469, 295] width 682 height 30
click at [741, 300] on button "Reconcile" at bounding box center [747, 294] width 52 height 20
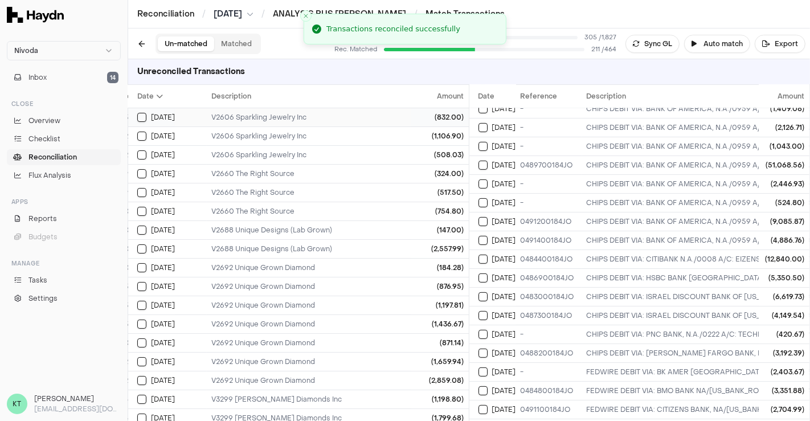
click at [245, 110] on td "V2606 Sparkling Jewelry Inc" at bounding box center [595, 117] width 777 height 19
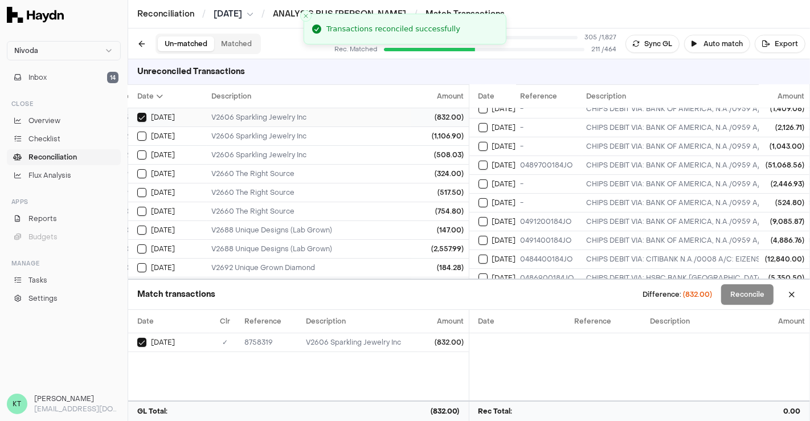
type button "on"
click at [137, 132] on button "on" at bounding box center [141, 136] width 9 height 9
type button "on"
click at [137, 150] on button "on" at bounding box center [141, 154] width 9 height 9
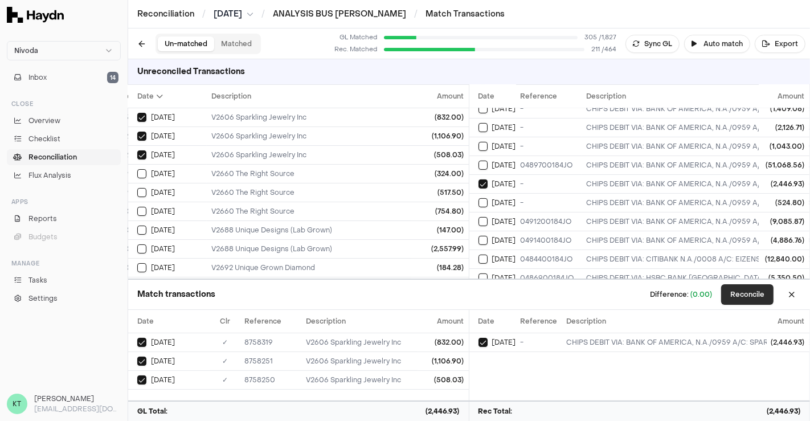
click at [738, 300] on button "Reconcile" at bounding box center [747, 294] width 52 height 20
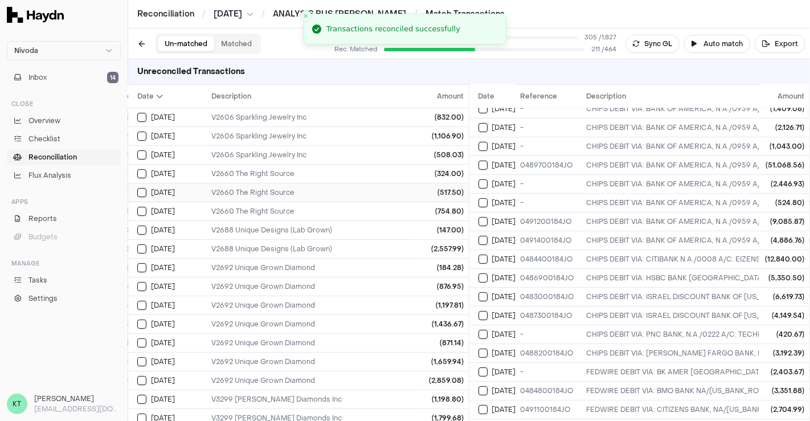
click at [251, 188] on div "V2660 The Right Source" at bounding box center [595, 192] width 768 height 9
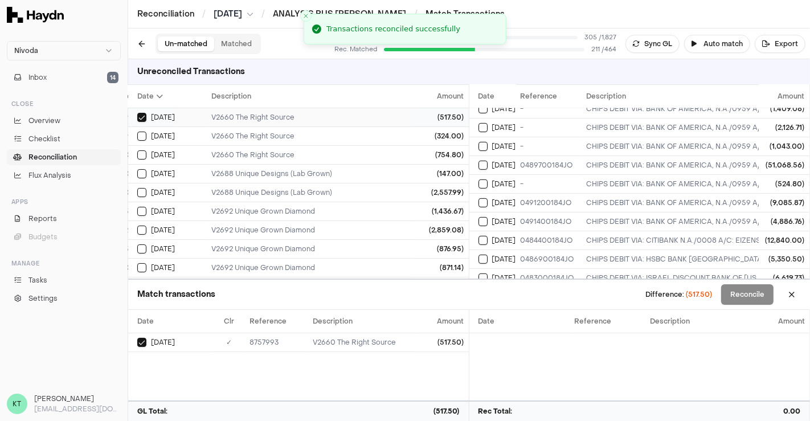
type button "on"
click at [137, 132] on button "on" at bounding box center [141, 136] width 9 height 9
type button "on"
click at [137, 150] on button "on" at bounding box center [141, 154] width 9 height 9
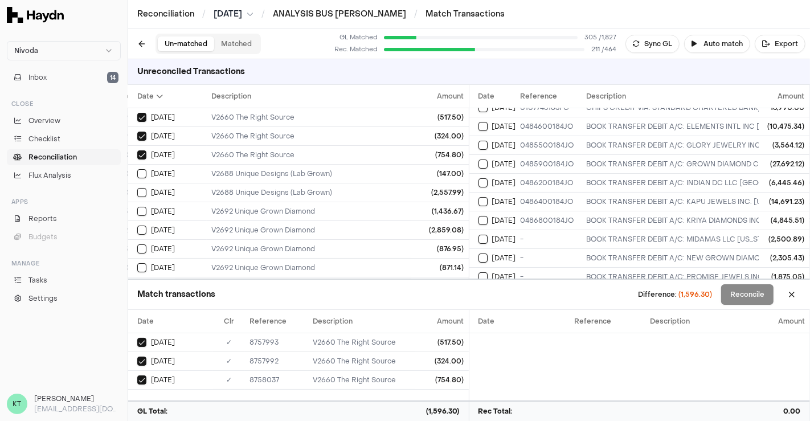
scroll to position [0, 0]
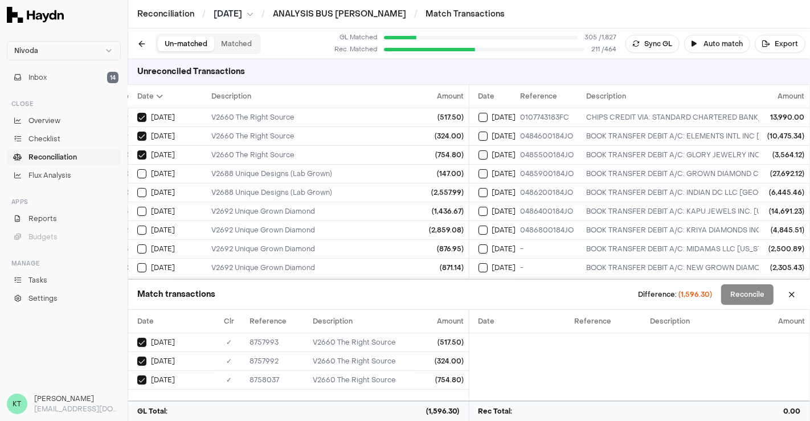
click at [695, 291] on span "(1,596.30)" at bounding box center [695, 294] width 34 height 9
copy span "1,596.30"
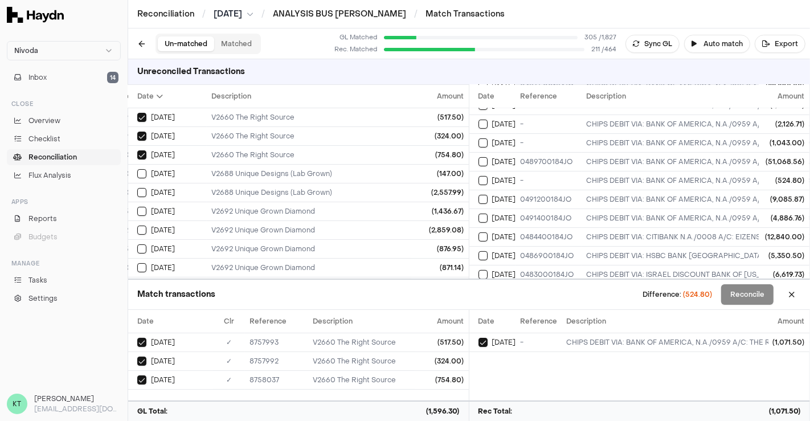
scroll to position [368, 0]
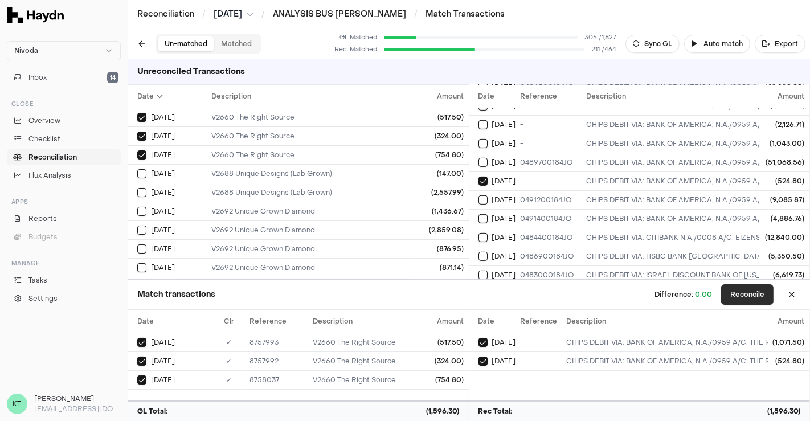
click at [747, 292] on button "Reconcile" at bounding box center [747, 294] width 52 height 20
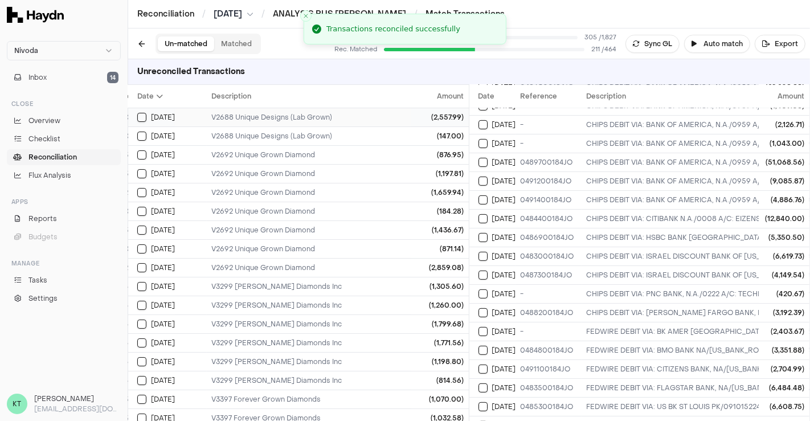
click at [386, 121] on td "V2688 Unique Designs (Lab Grown)" at bounding box center [595, 117] width 777 height 19
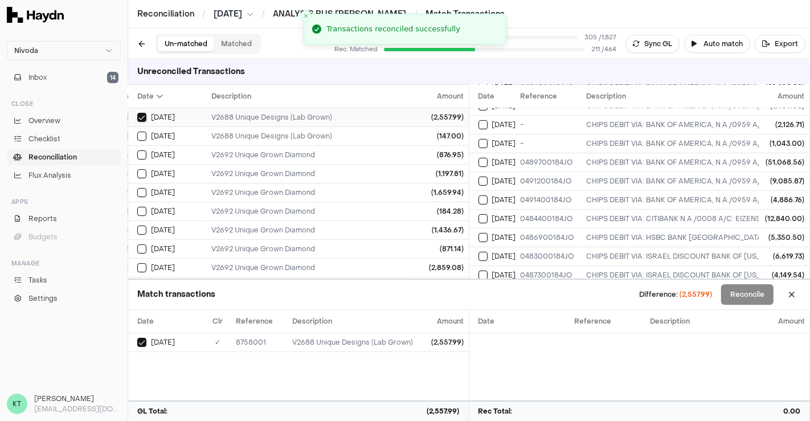
type button "on"
click at [137, 132] on button "on" at bounding box center [141, 136] width 9 height 9
type button "on"
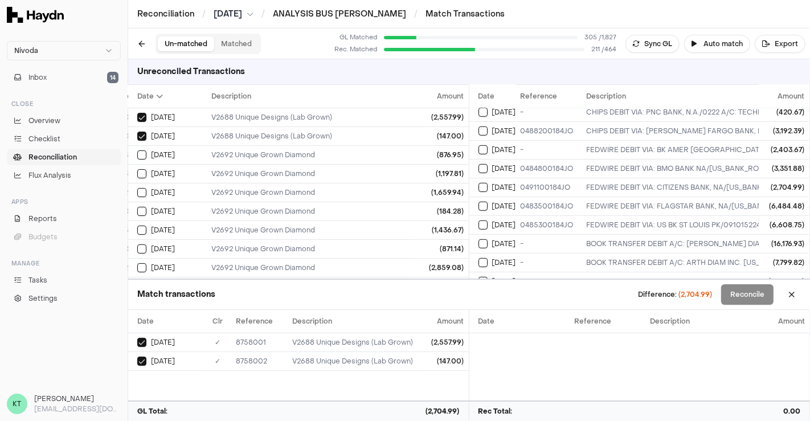
scroll to position [551, 0]
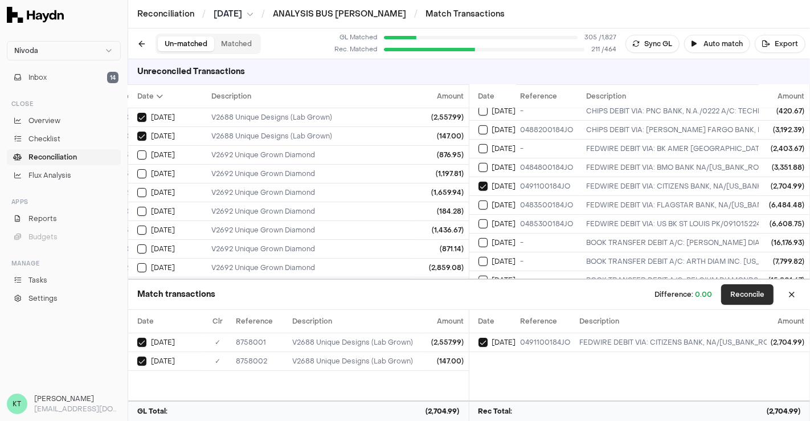
click at [743, 294] on button "Reconcile" at bounding box center [747, 294] width 52 height 20
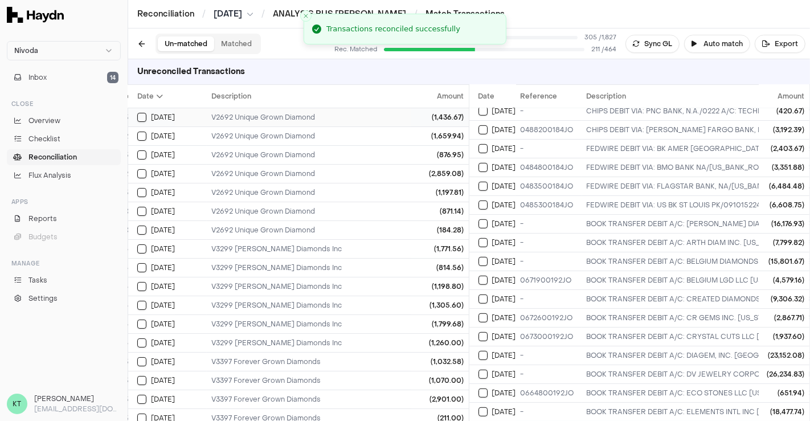
click at [285, 118] on div "V2692 Unique Grown Diamond" at bounding box center [595, 117] width 768 height 9
type button "on"
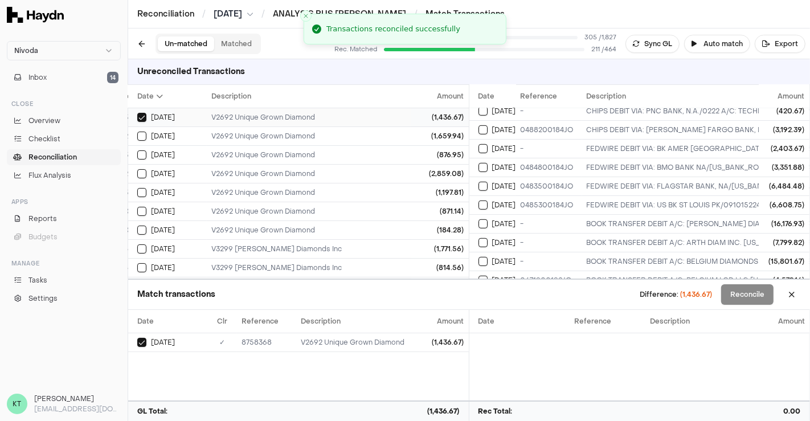
click at [137, 132] on button "on" at bounding box center [141, 136] width 9 height 9
type button "on"
click at [137, 150] on button "on" at bounding box center [141, 154] width 9 height 9
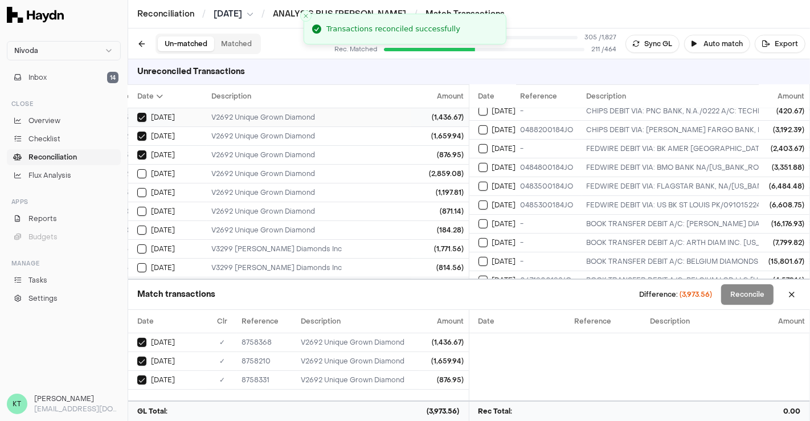
type button "on"
click at [137, 169] on button "on" at bounding box center [141, 173] width 9 height 9
type button "on"
click at [137, 188] on button "on" at bounding box center [141, 192] width 9 height 9
type button "on"
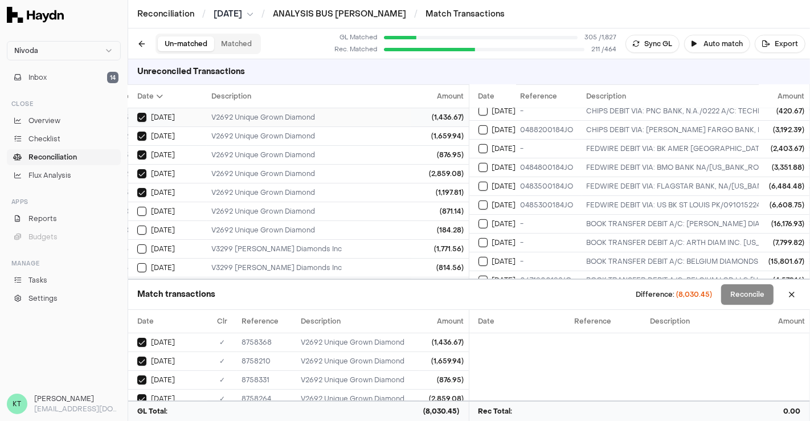
click at [137, 207] on button "on" at bounding box center [141, 211] width 9 height 9
type button "on"
click at [137, 225] on button "on" at bounding box center [141, 229] width 9 height 9
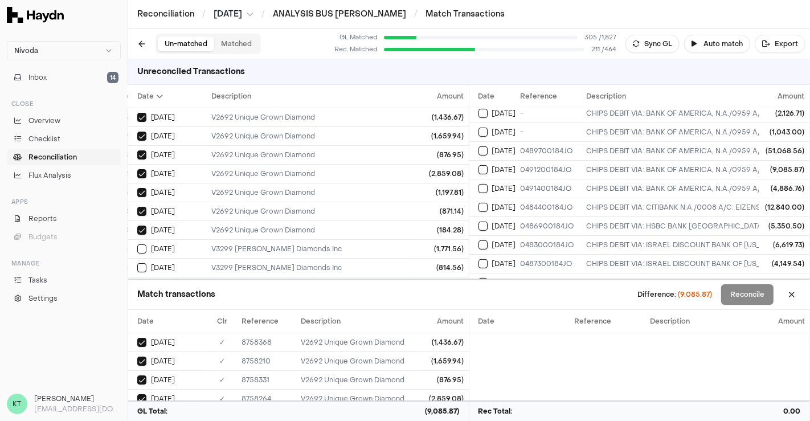
scroll to position [380, 0]
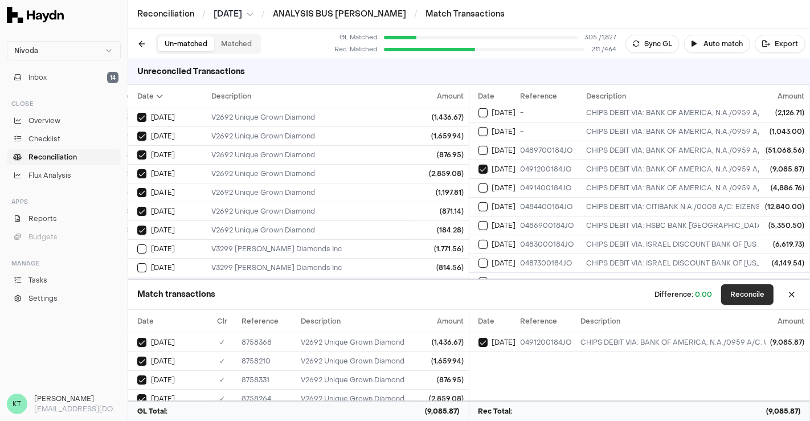
click at [754, 296] on button "Reconcile" at bounding box center [747, 294] width 52 height 20
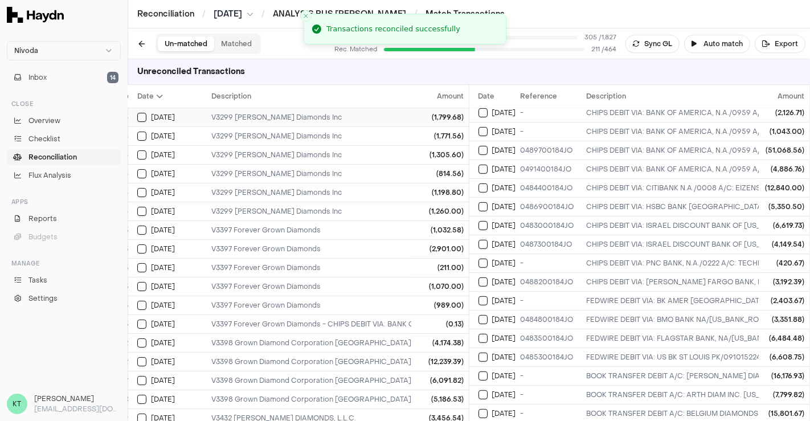
click at [264, 118] on div "V3299 [PERSON_NAME] Diamonds Inc" at bounding box center [595, 117] width 768 height 9
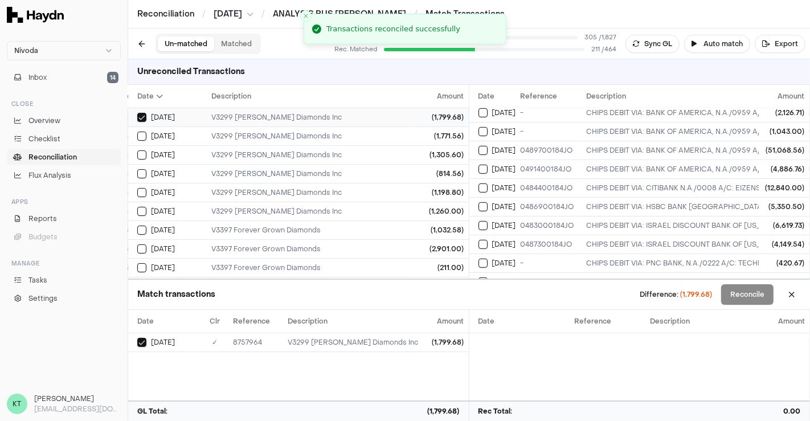
type button "on"
click at [137, 132] on button "on" at bounding box center [141, 136] width 9 height 9
type button "on"
click at [137, 150] on button "on" at bounding box center [141, 154] width 9 height 9
type button "on"
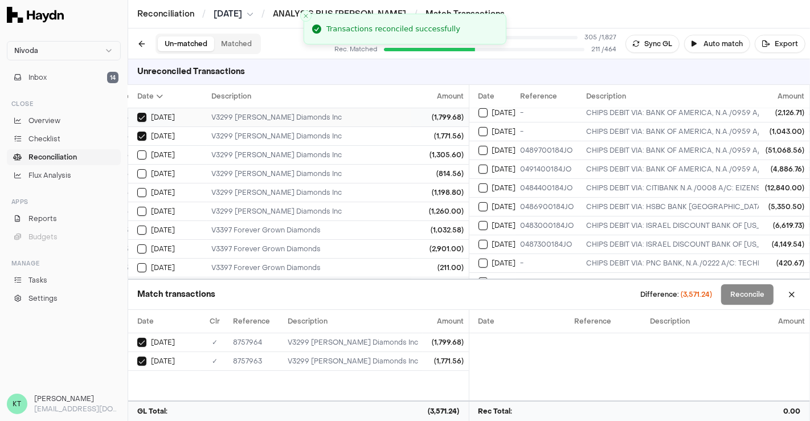
type button "on"
click at [137, 188] on button "on" at bounding box center [141, 192] width 9 height 9
type button "on"
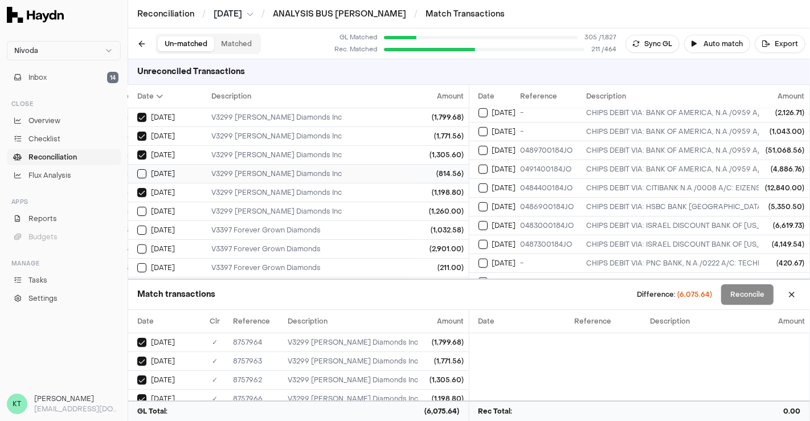
click at [272, 176] on div "V3299 [PERSON_NAME] Diamonds Inc" at bounding box center [595, 173] width 768 height 9
click at [278, 209] on div "V3299 [PERSON_NAME] Diamonds Inc" at bounding box center [595, 211] width 768 height 9
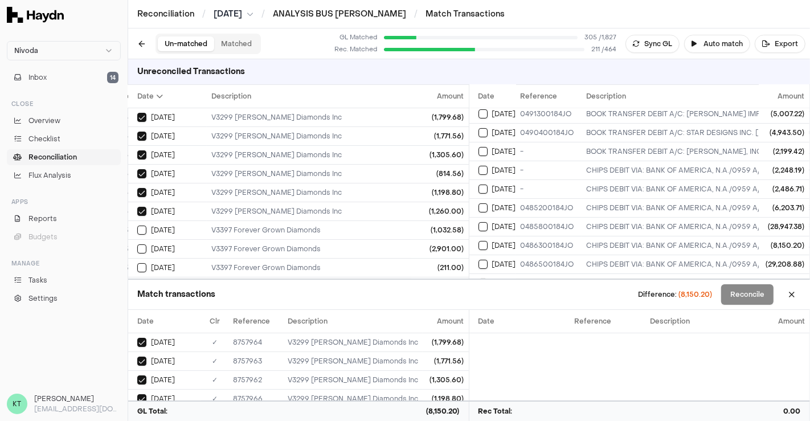
scroll to position [189, 0]
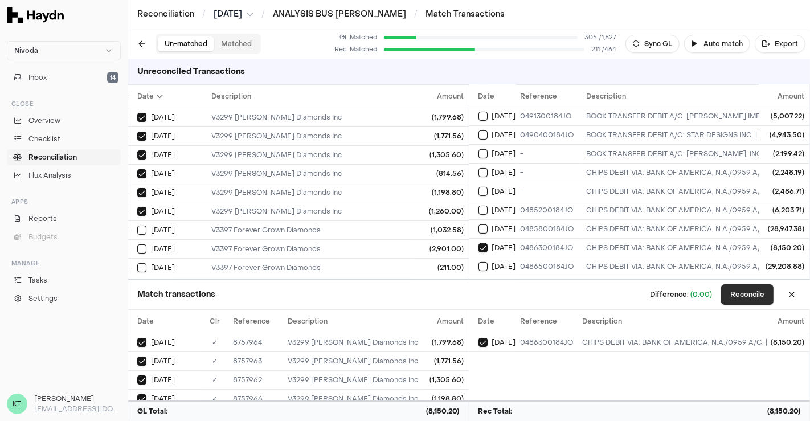
click at [746, 296] on button "Reconcile" at bounding box center [747, 294] width 52 height 20
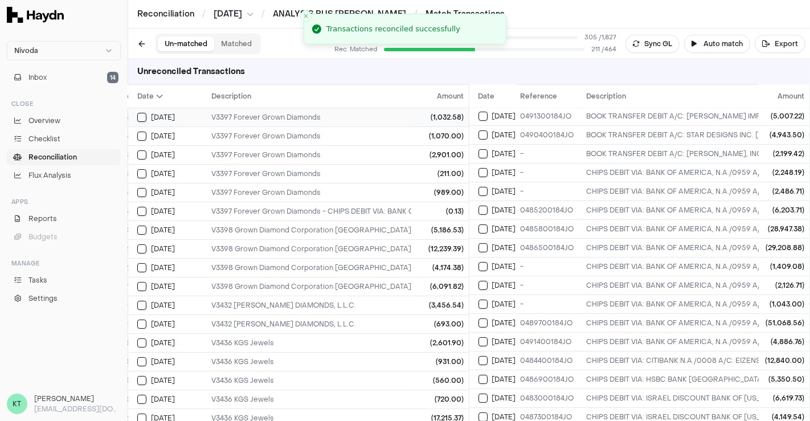
click at [301, 114] on div "V3397 Forever Grown Diamonds" at bounding box center [595, 117] width 768 height 9
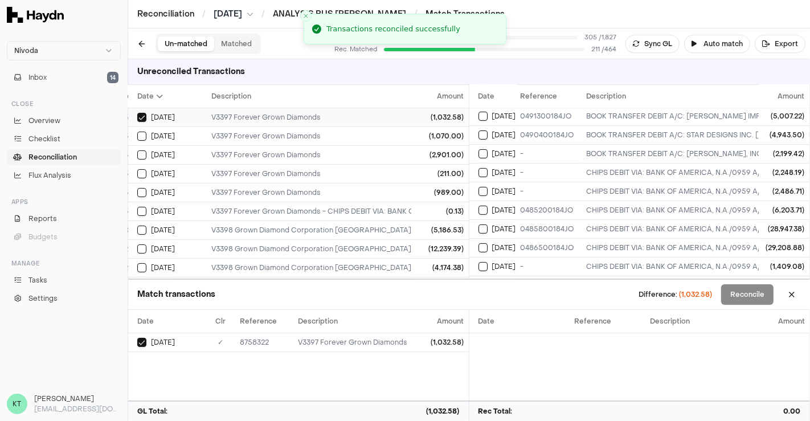
type button "on"
click at [137, 132] on button "on" at bounding box center [141, 136] width 9 height 9
type button "on"
click at [137, 150] on button "on" at bounding box center [141, 154] width 9 height 9
type button "on"
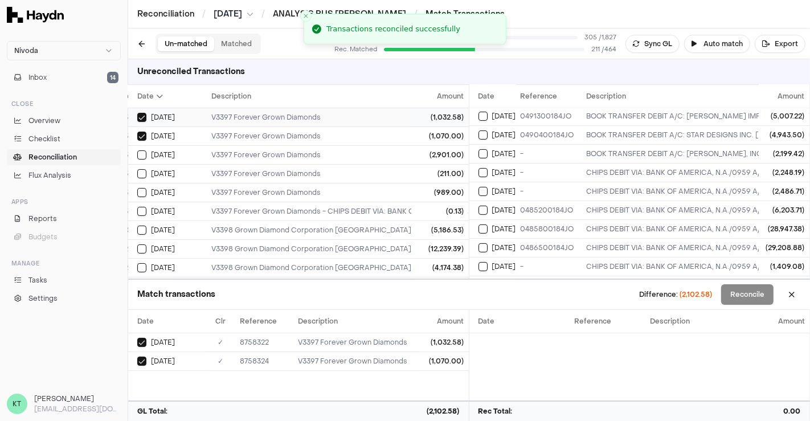
click at [137, 169] on button "on" at bounding box center [141, 173] width 9 height 9
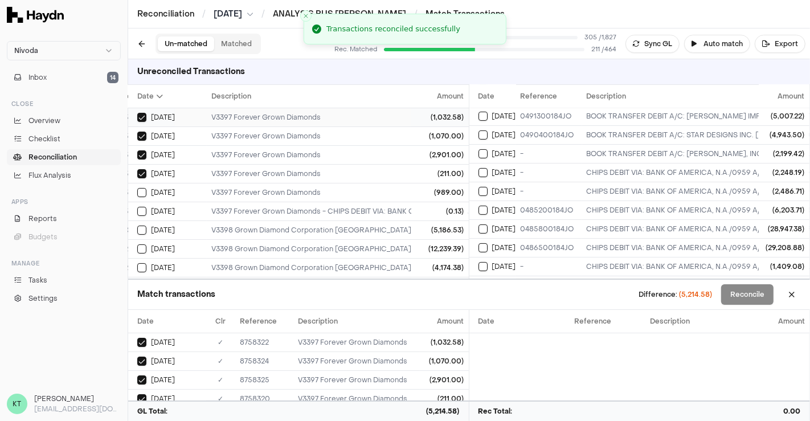
type button "on"
click at [137, 188] on button "on" at bounding box center [141, 192] width 9 height 9
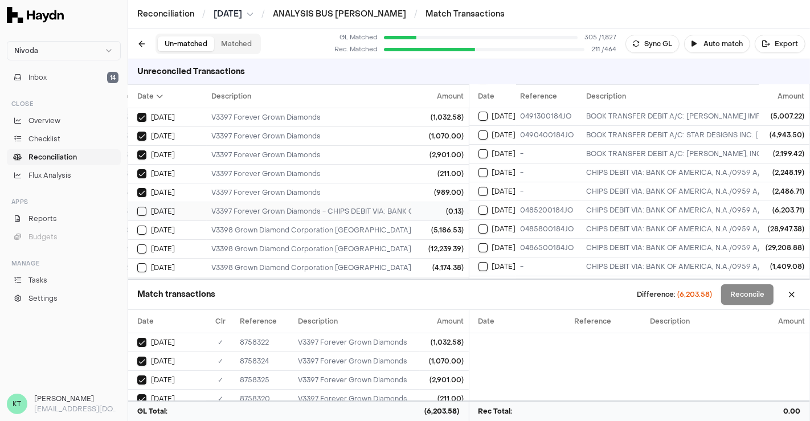
click at [374, 208] on div "V3397 Forever Grown Diamonds - CHIPS DEBIT VIA: BANK OF AMERICA, N.A./0959 A/C:…" at bounding box center [595, 211] width 768 height 9
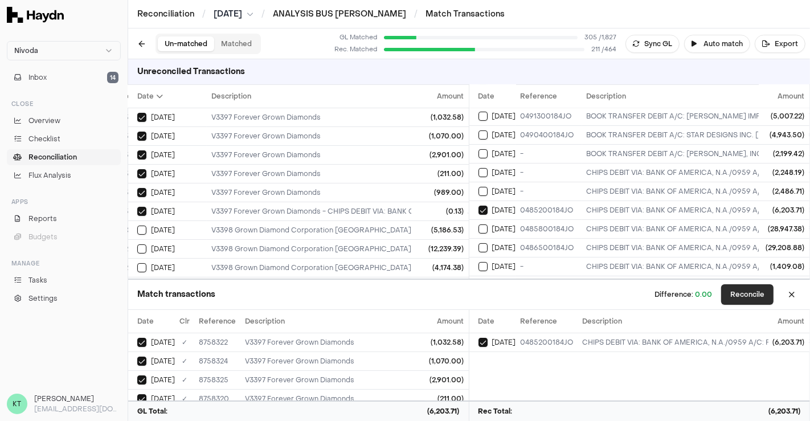
click at [750, 285] on button "Reconcile" at bounding box center [747, 294] width 52 height 20
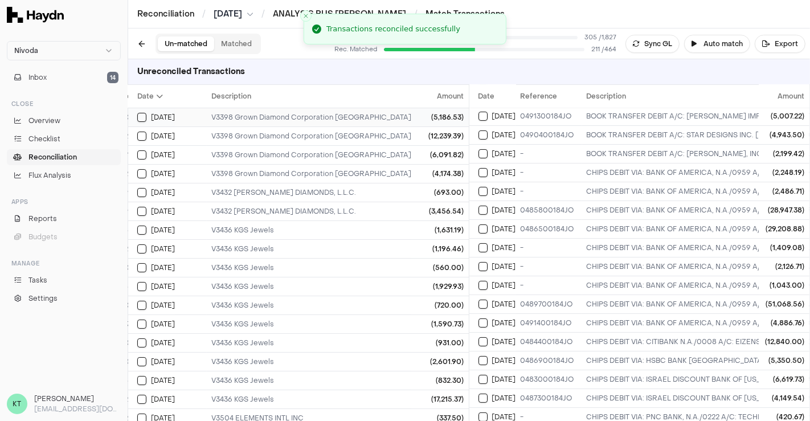
click at [247, 121] on td "V3398 Grown Diamond Corporation [GEOGRAPHIC_DATA]" at bounding box center [595, 117] width 777 height 19
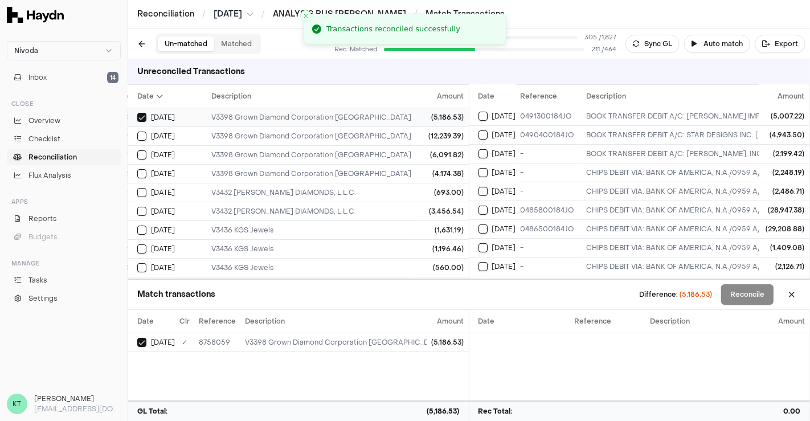
type button "on"
click at [137, 150] on button "on" at bounding box center [141, 154] width 9 height 9
type button "on"
click at [137, 169] on button "on" at bounding box center [141, 173] width 9 height 9
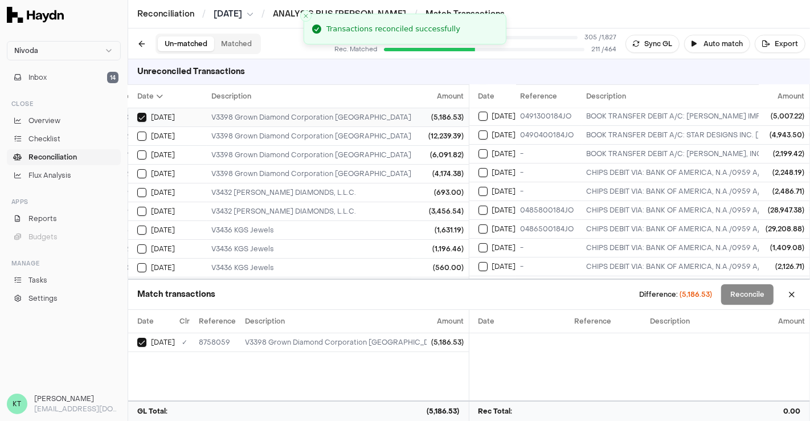
type button "on"
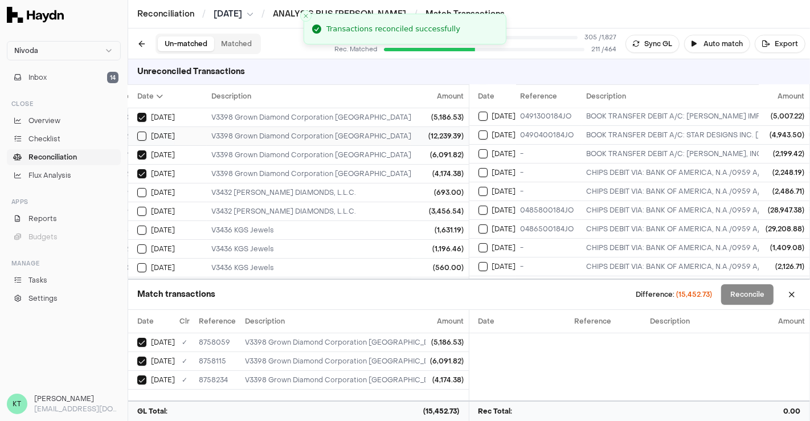
click at [231, 136] on div "V3398 Grown Diamond Corporation [GEOGRAPHIC_DATA]" at bounding box center [595, 136] width 768 height 9
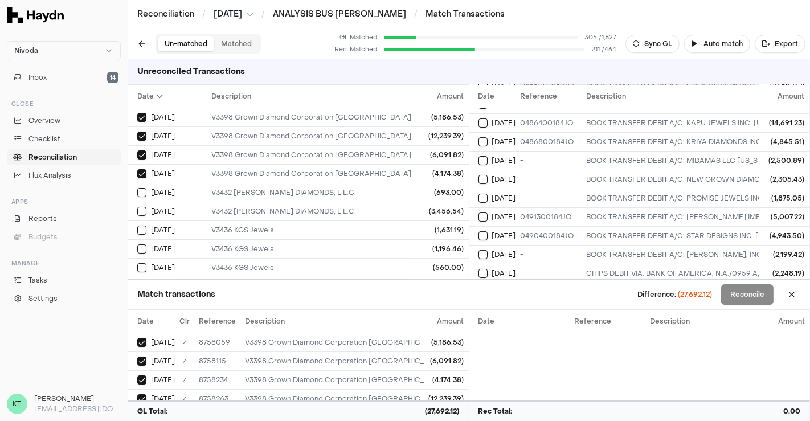
scroll to position [0, 0]
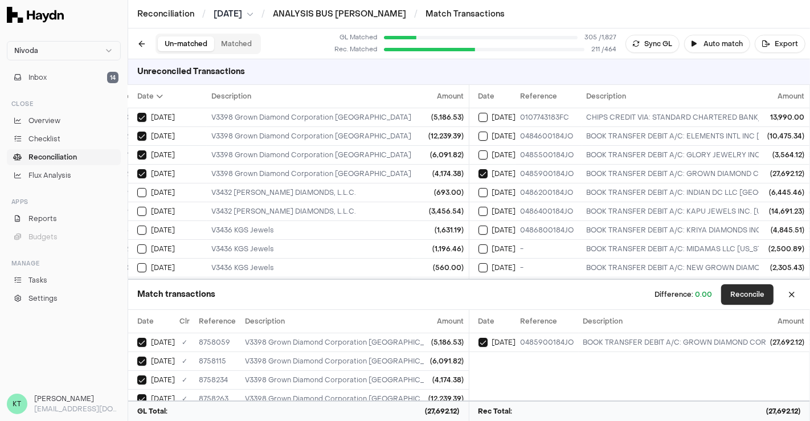
click at [744, 288] on button "Reconcile" at bounding box center [747, 294] width 52 height 20
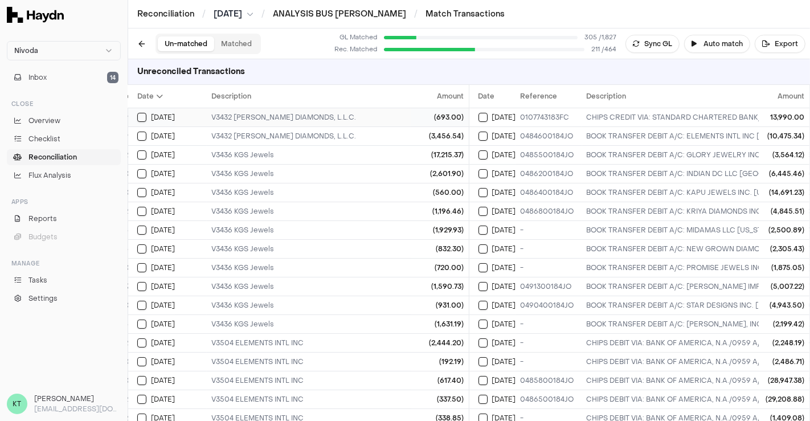
click at [331, 111] on td "V3432 [PERSON_NAME] DIAMONDS, L.L.C." at bounding box center [595, 117] width 777 height 19
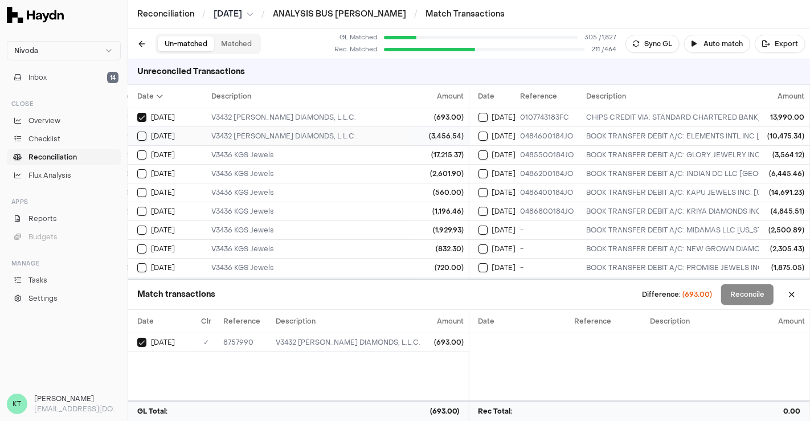
click at [337, 133] on div "V3432 [PERSON_NAME] DIAMONDS, L.L.C." at bounding box center [595, 136] width 768 height 9
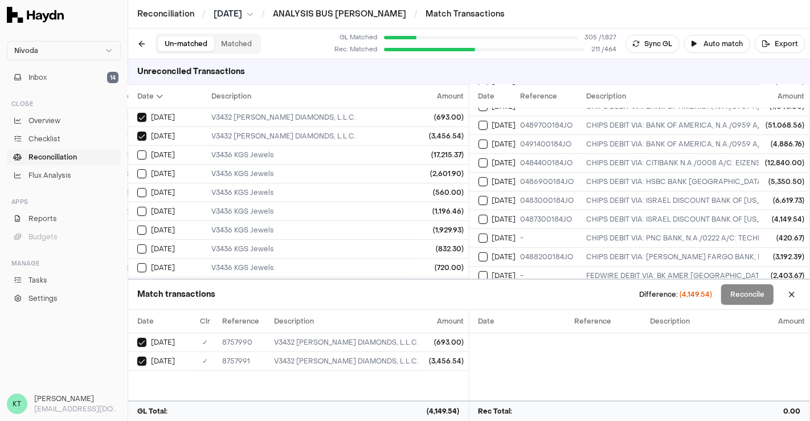
scroll to position [366, 0]
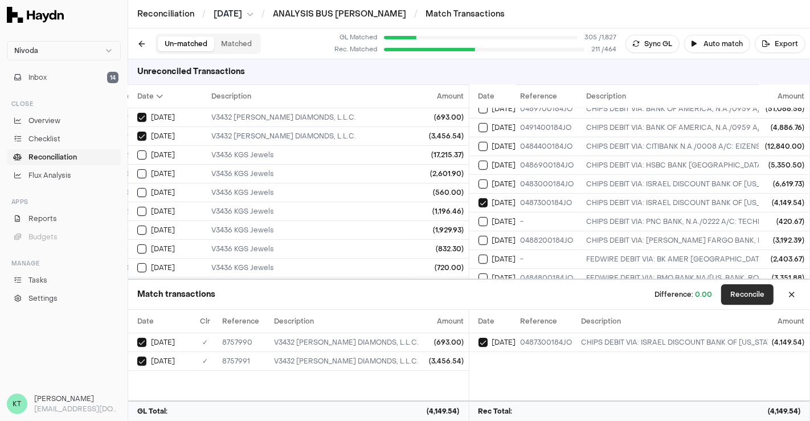
click at [755, 294] on button "Reconcile" at bounding box center [747, 294] width 52 height 20
